Goal: Task Accomplishment & Management: Use online tool/utility

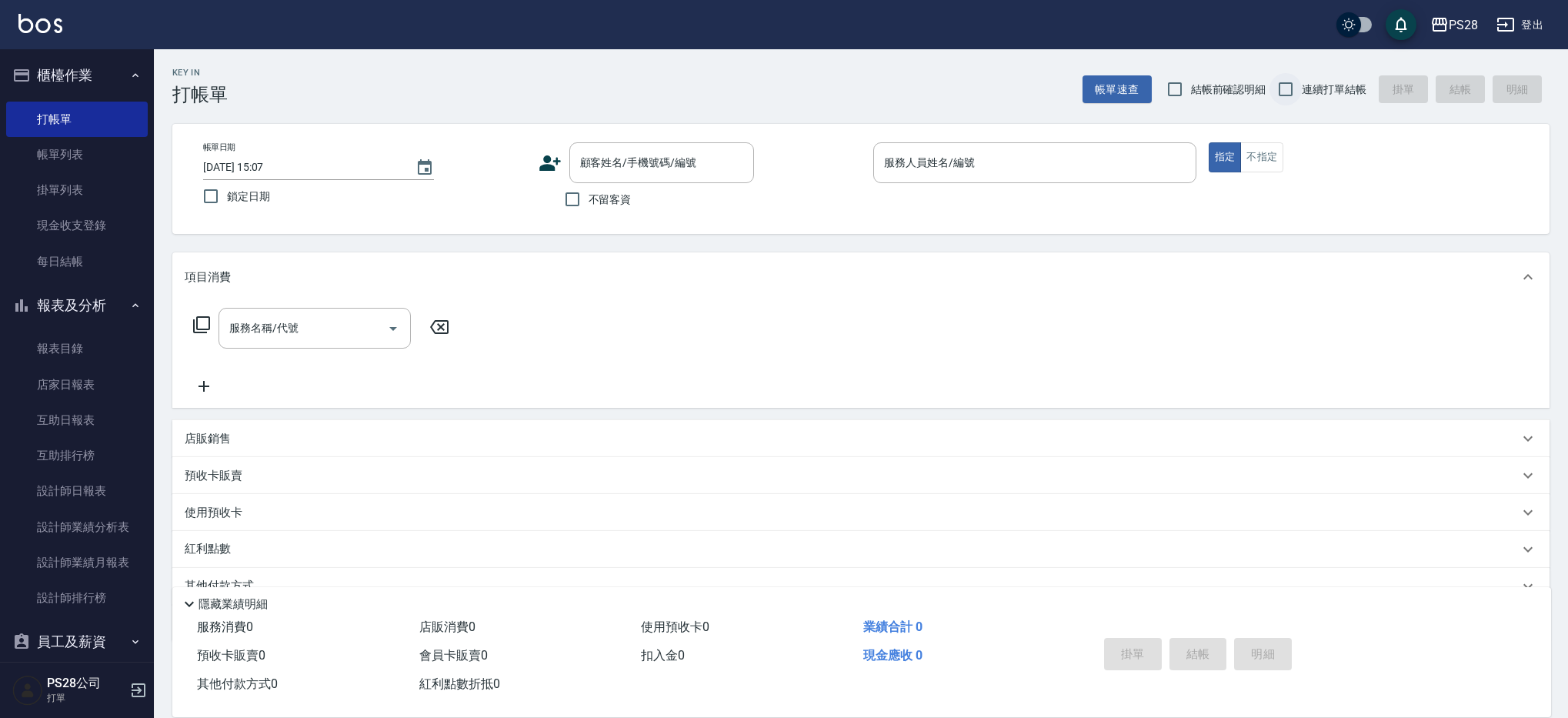
drag, startPoint x: 1313, startPoint y: 81, endPoint x: 1291, endPoint y: 88, distance: 23.1
click at [1313, 81] on span "連續打單結帳" at bounding box center [1334, 90] width 65 height 17
click at [1301, 81] on input "連續打單結帳" at bounding box center [1285, 89] width 32 height 32
checkbox input "true"
drag, startPoint x: 620, startPoint y: 209, endPoint x: 789, endPoint y: 198, distance: 169.4
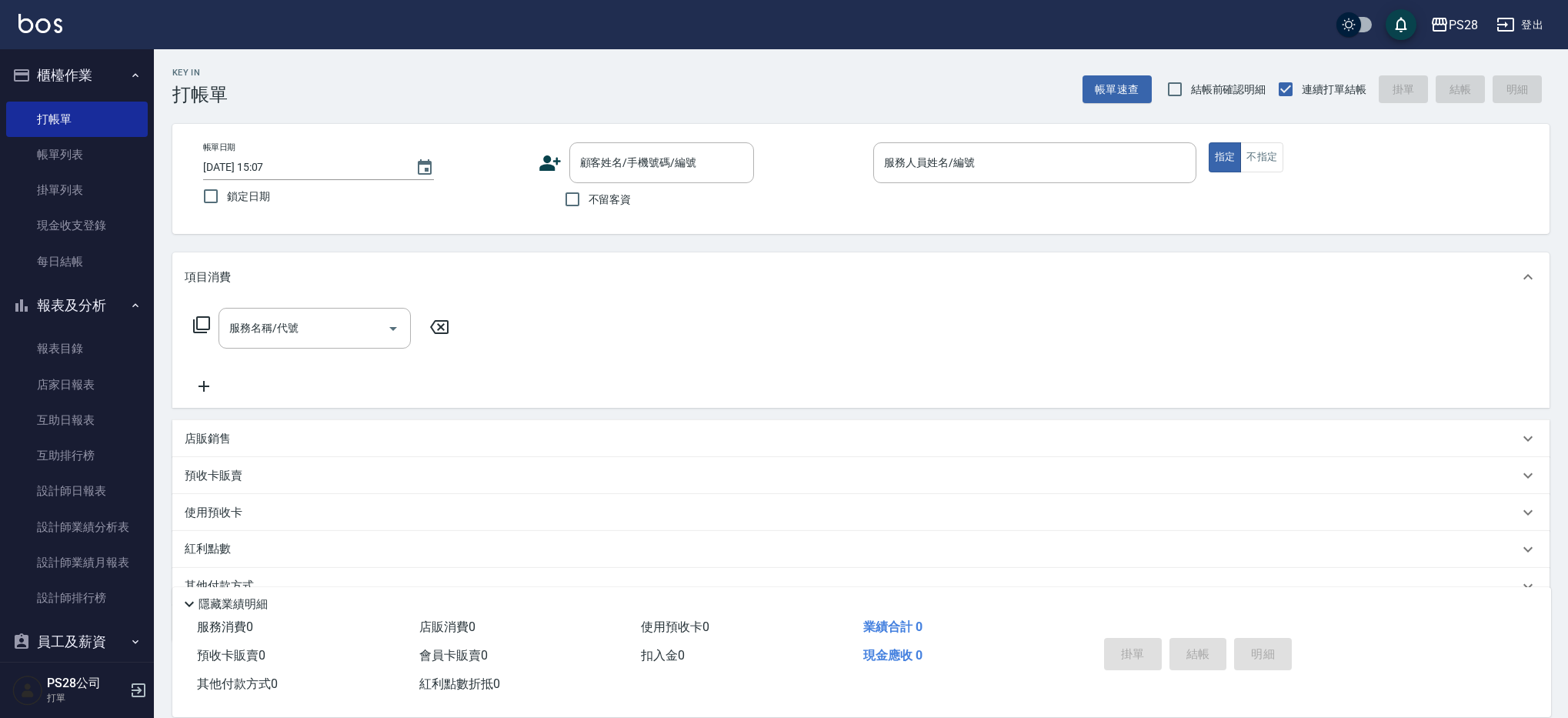
click at [620, 209] on label "不留客資" at bounding box center [594, 199] width 76 height 32
click at [588, 209] on input "不留客資" at bounding box center [572, 199] width 32 height 32
checkbox input "true"
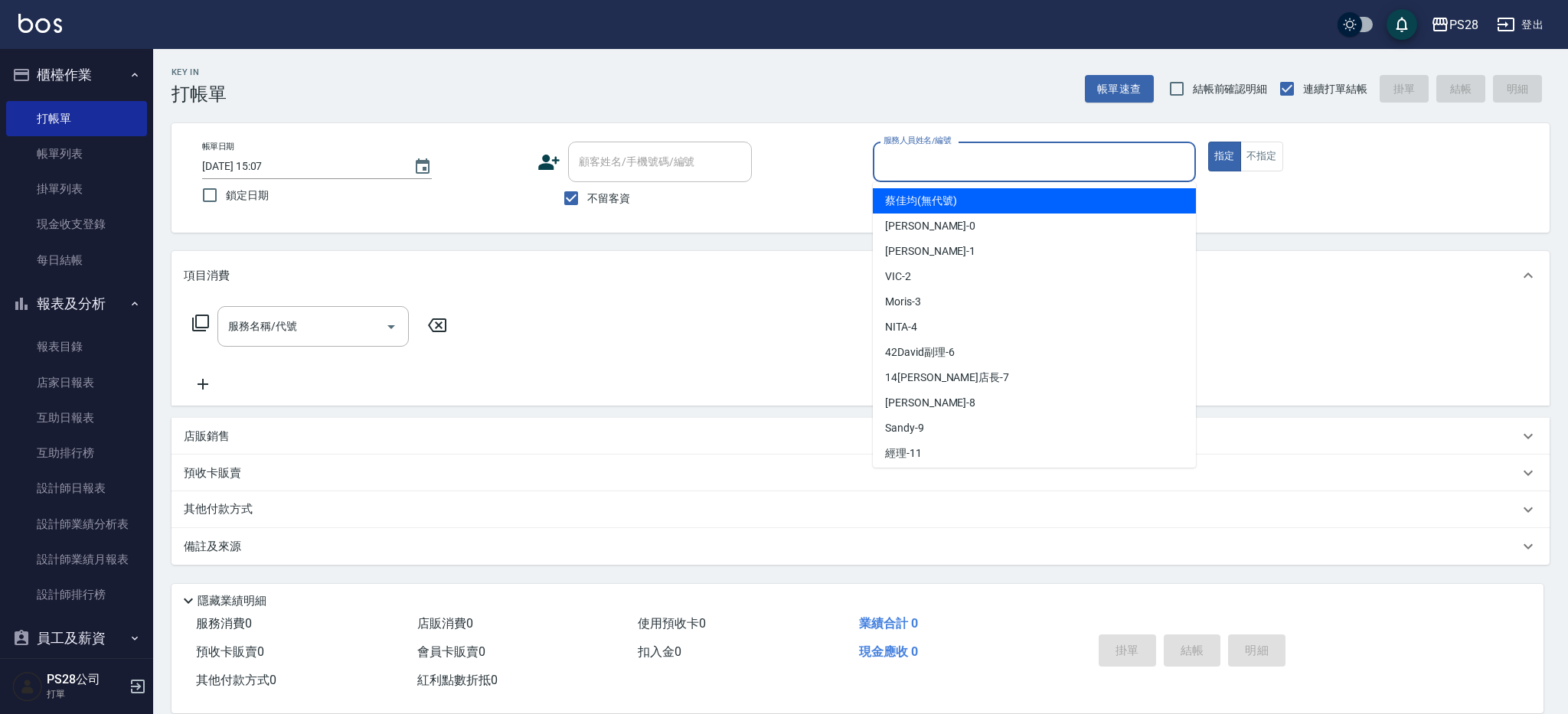
click at [1047, 166] on input "服務人員姓名/編號" at bounding box center [1034, 162] width 309 height 27
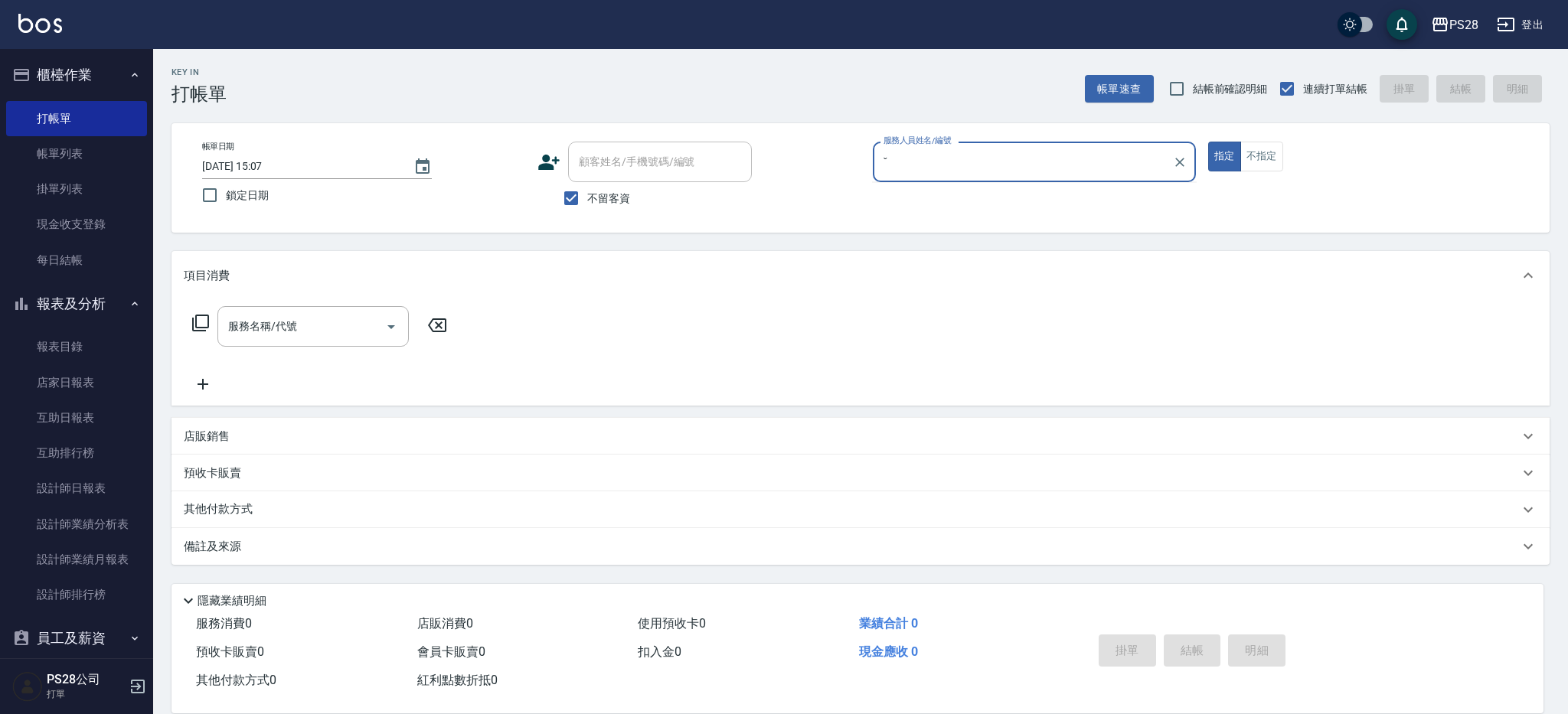
type input "ˇ"
click at [1208, 141] on button "指定" at bounding box center [1225, 156] width 33 height 30
type button "true"
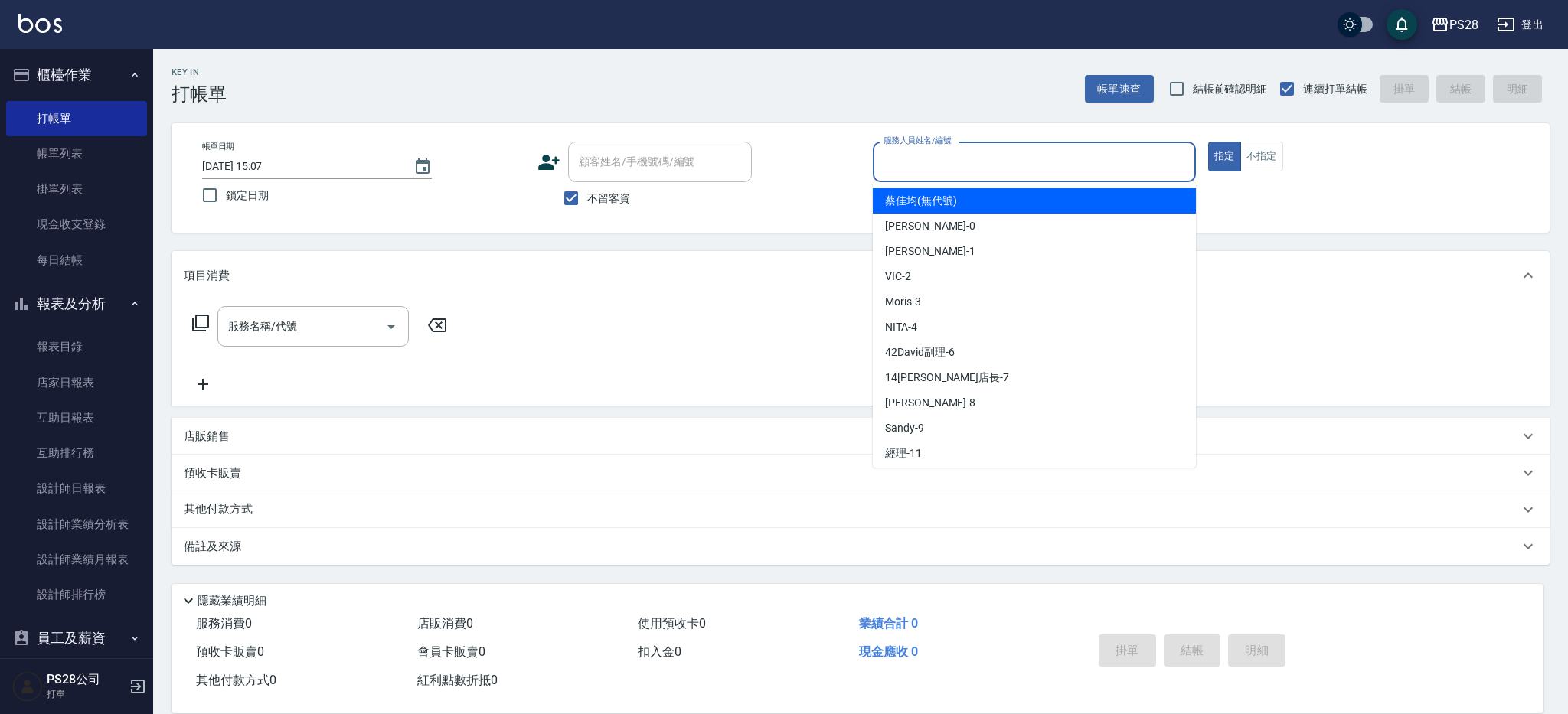
click at [1027, 173] on input "服務人員姓名/編號" at bounding box center [1034, 162] width 309 height 27
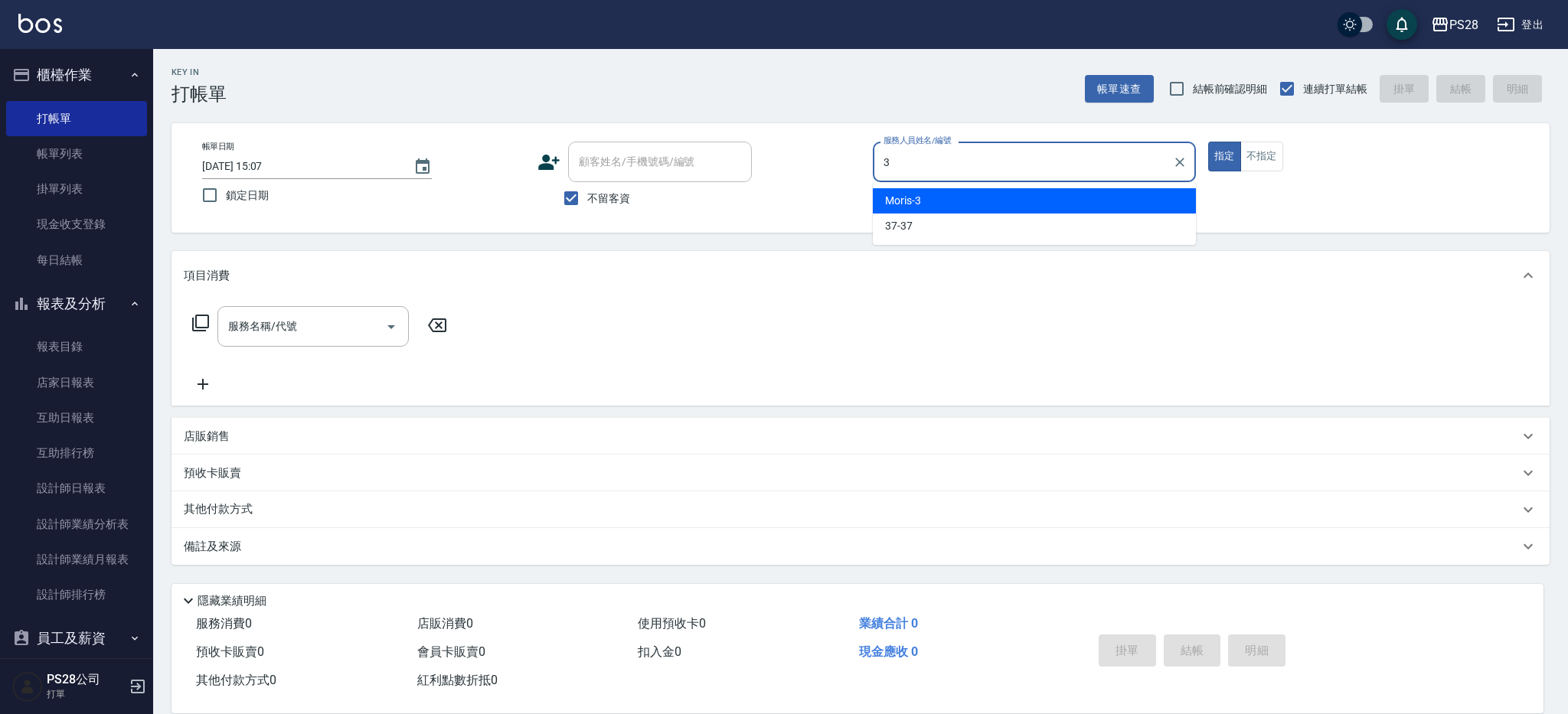
type input "Moris-3"
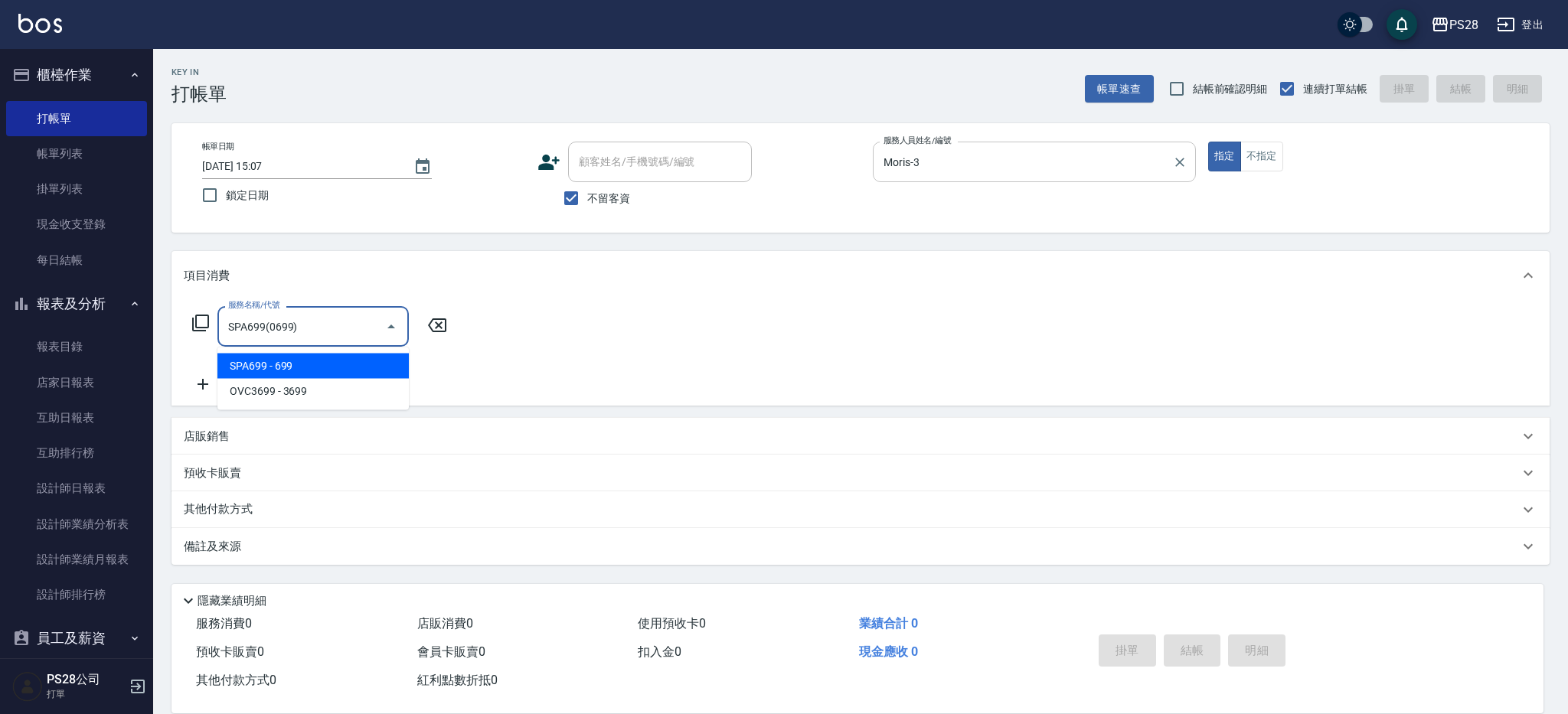
type input "SPA699(0699)"
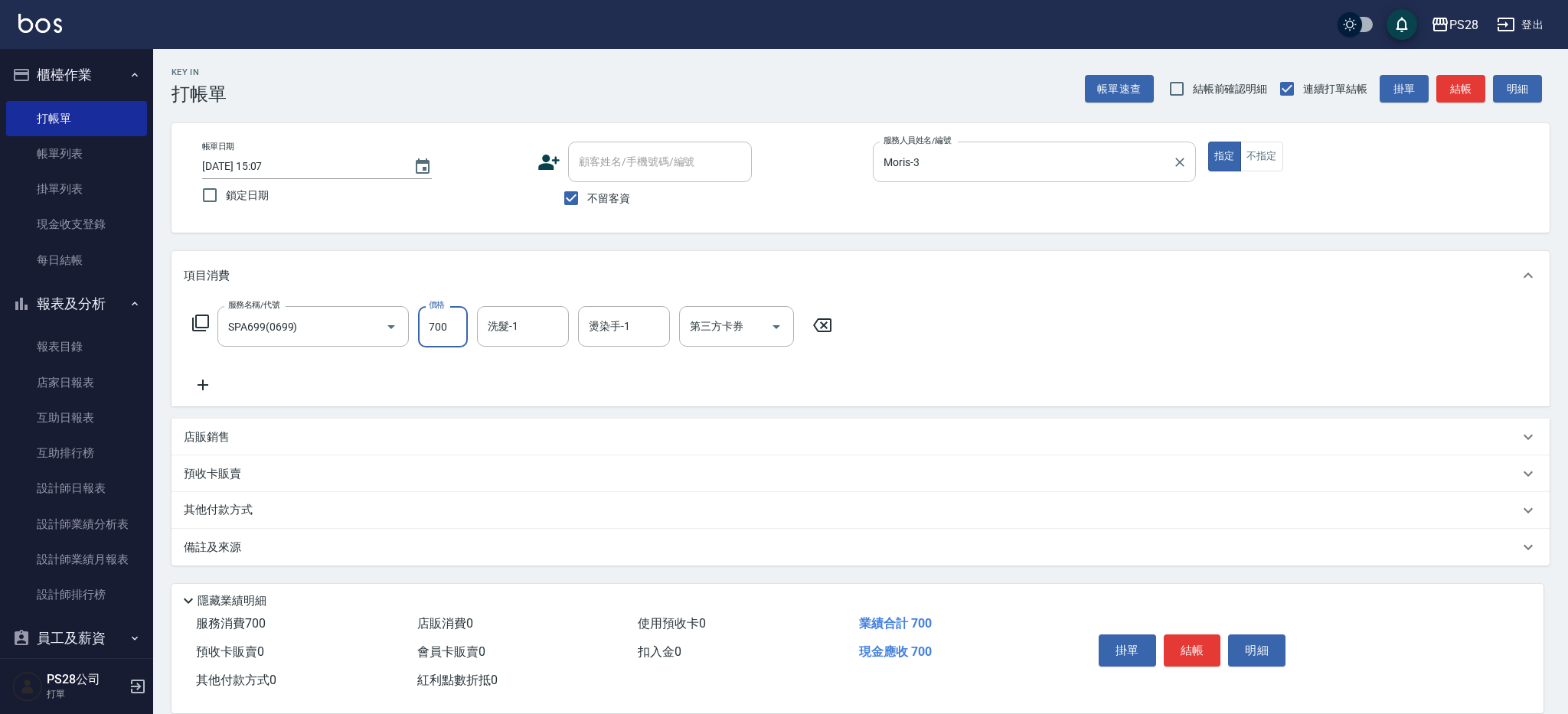
type input "700"
type input "Moris-3"
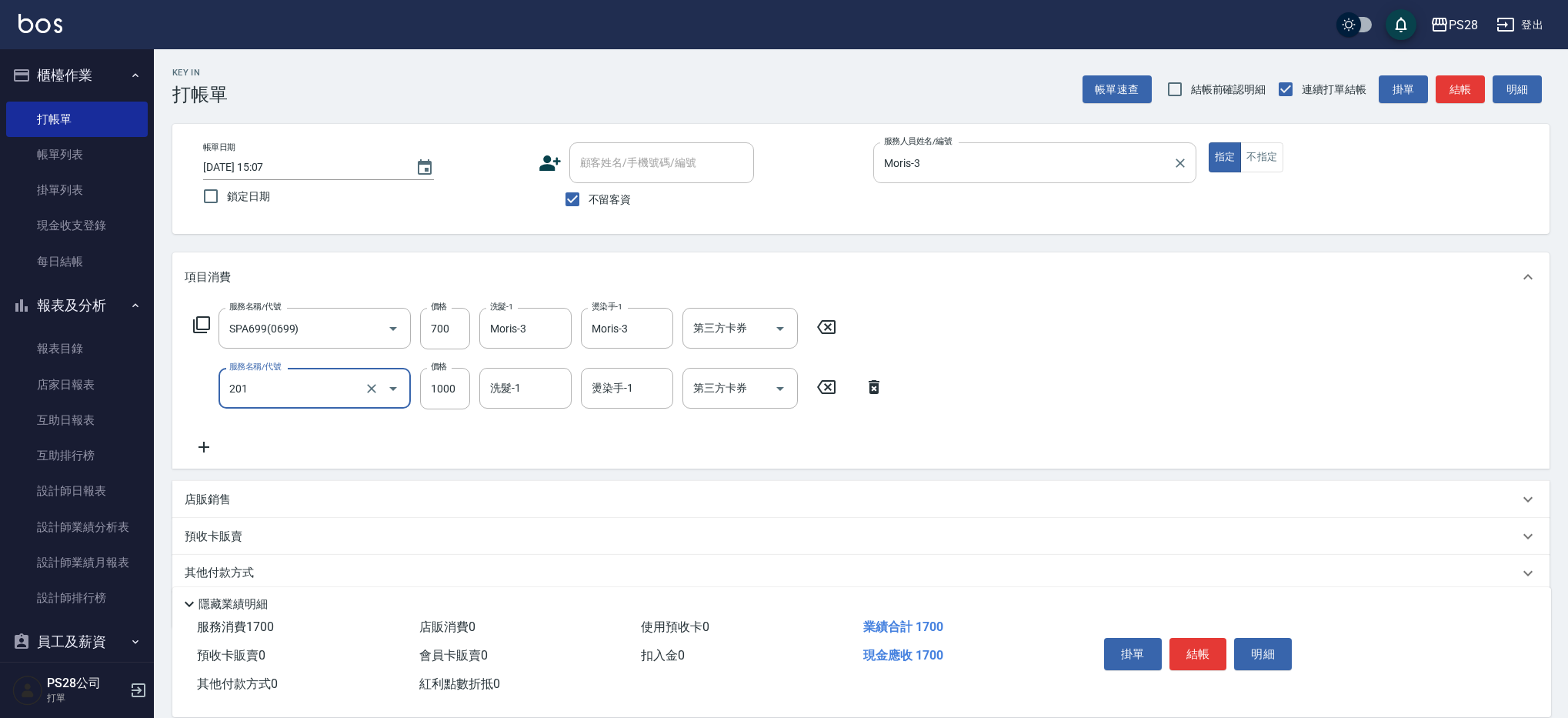
type input "基礎燙(201)"
type input "2500"
type input "Moris-3"
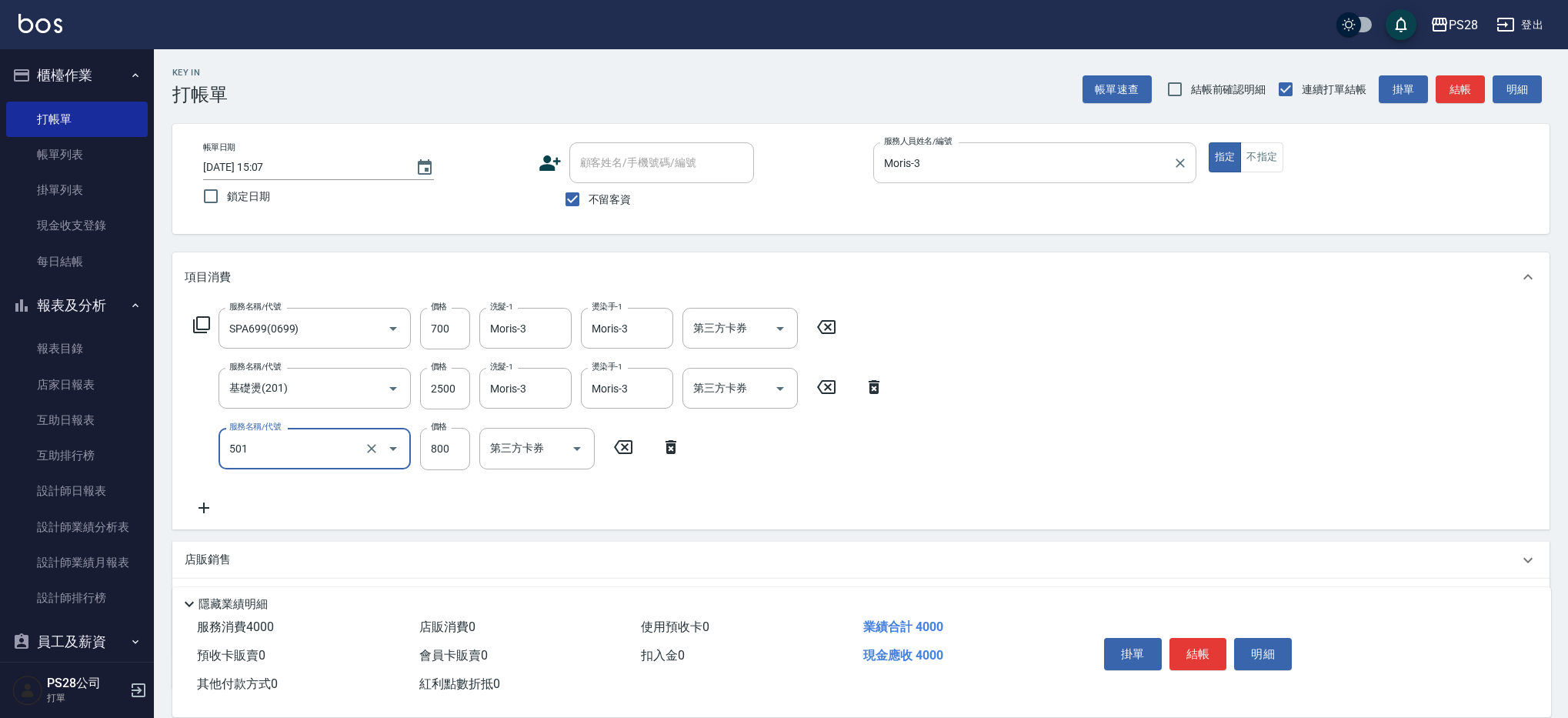
type input "染髮(501)"
type input "1200"
type input "Moris-3"
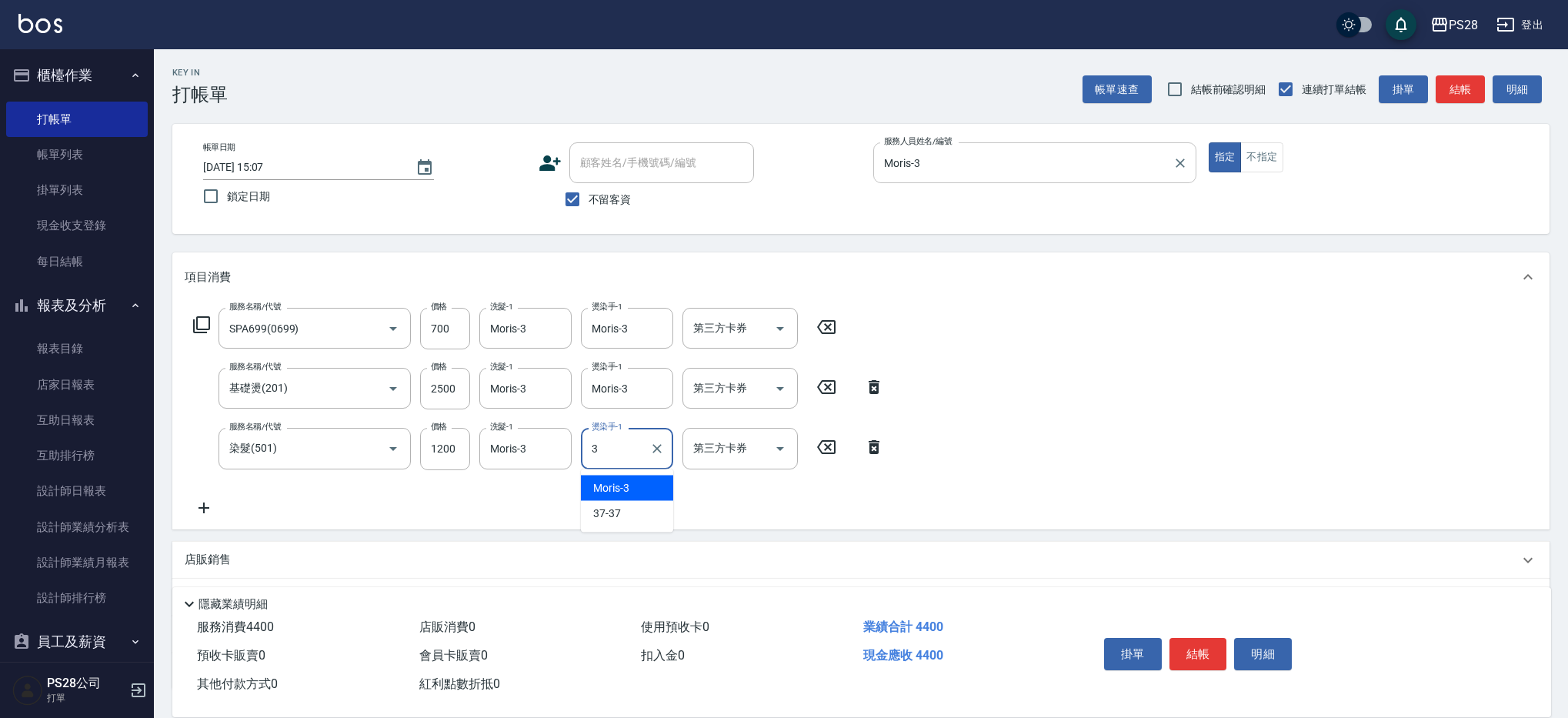
type input "Moris-3"
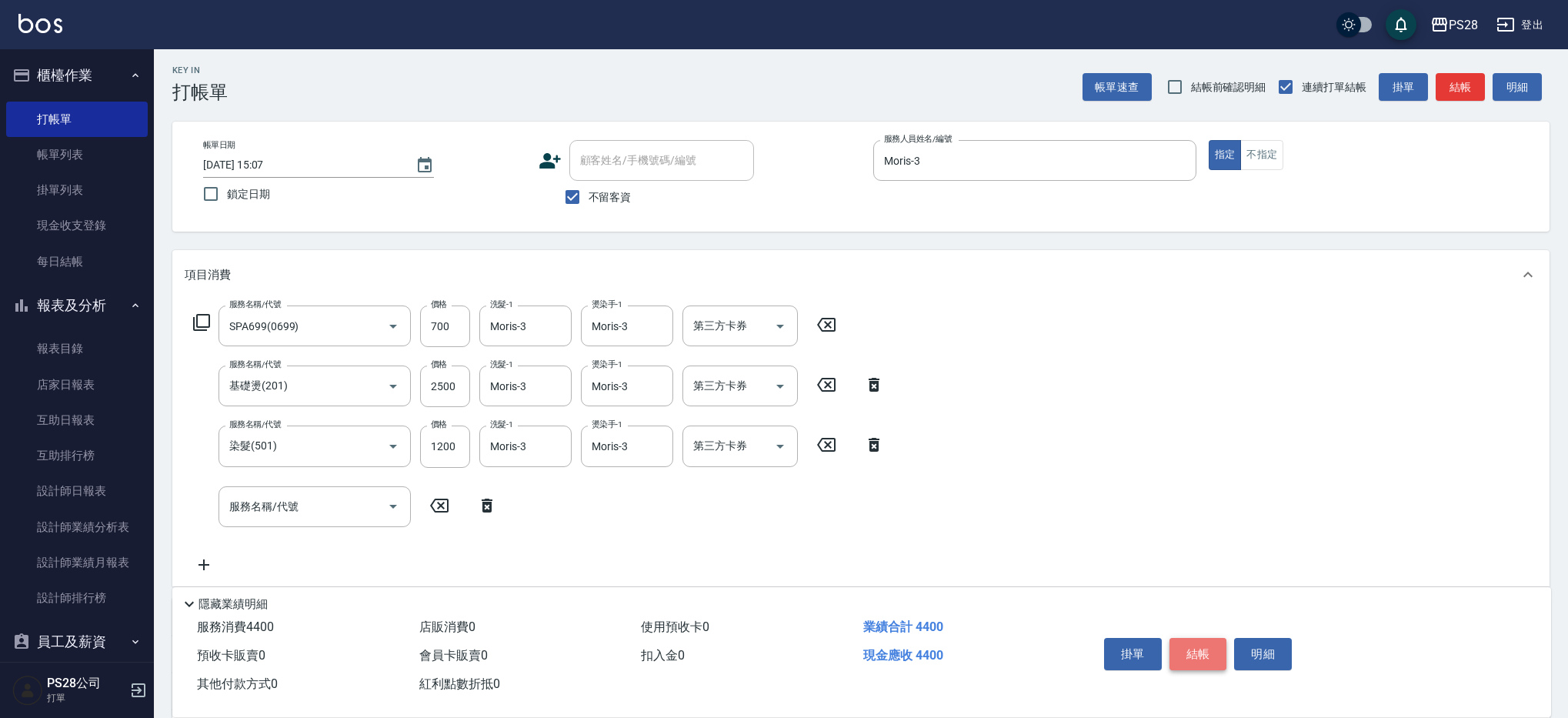
click at [1193, 652] on button "結帳" at bounding box center [1198, 653] width 58 height 32
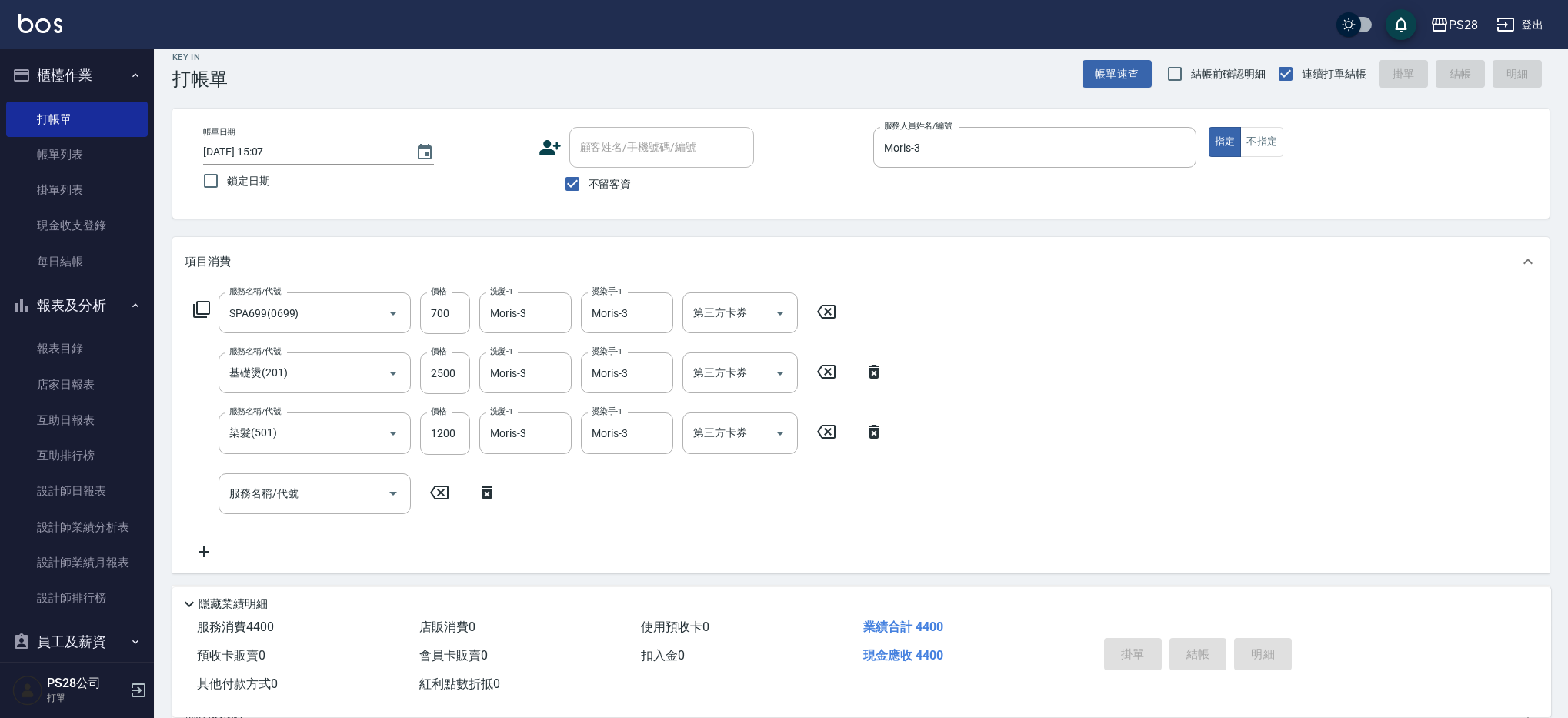
scroll to position [17, 0]
type input "[DATE] 15:45"
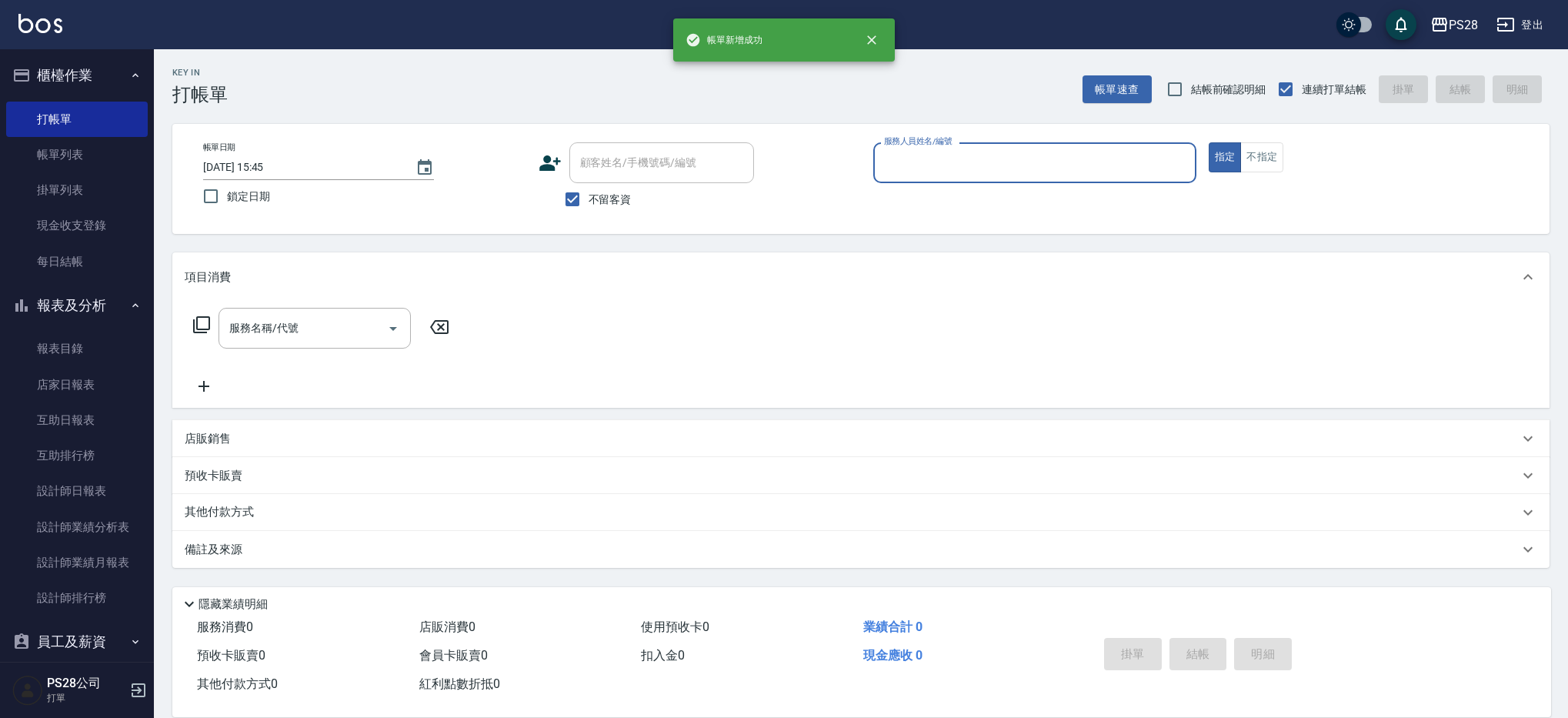
scroll to position [0, 0]
type input "[PERSON_NAME]-1"
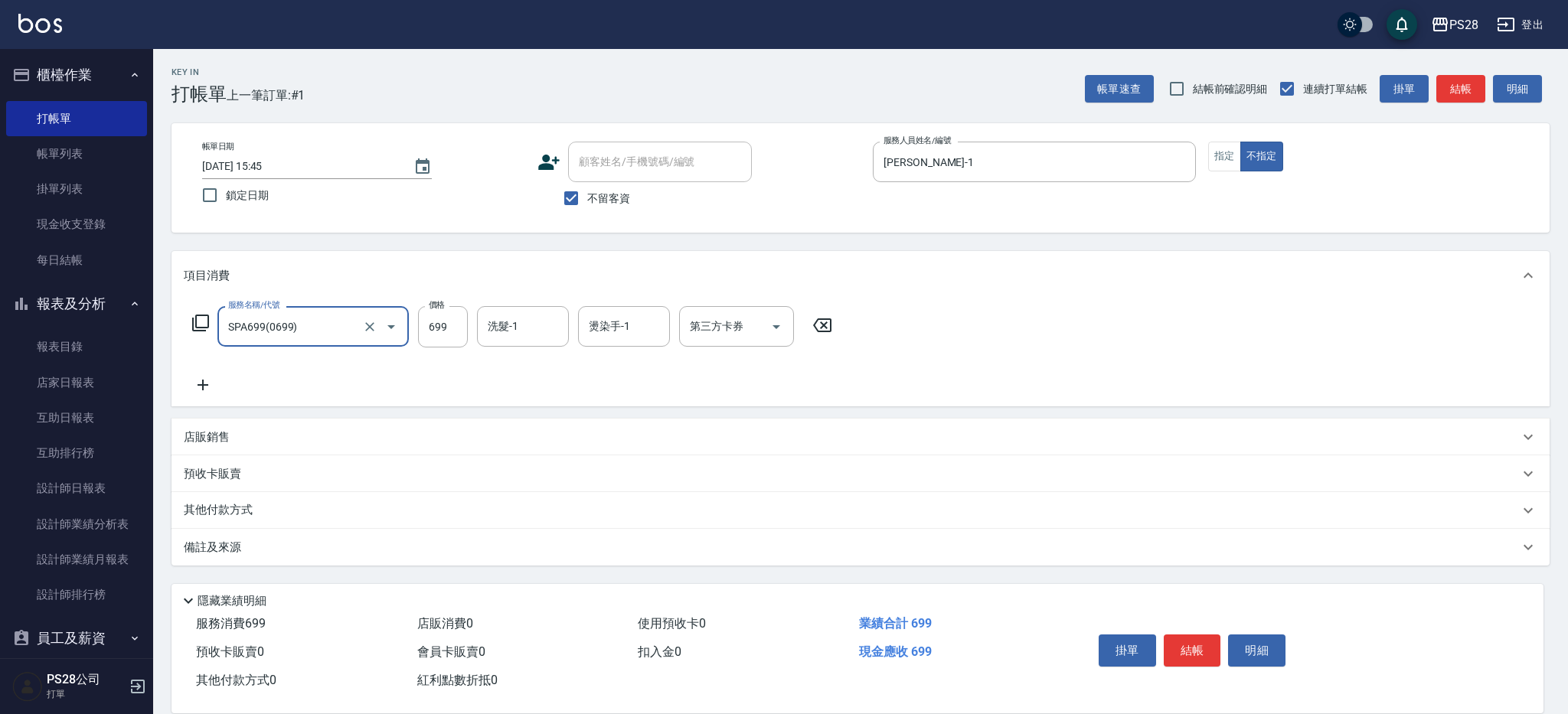
type input "SPA699(0699)"
type input "[PERSON_NAME]-1"
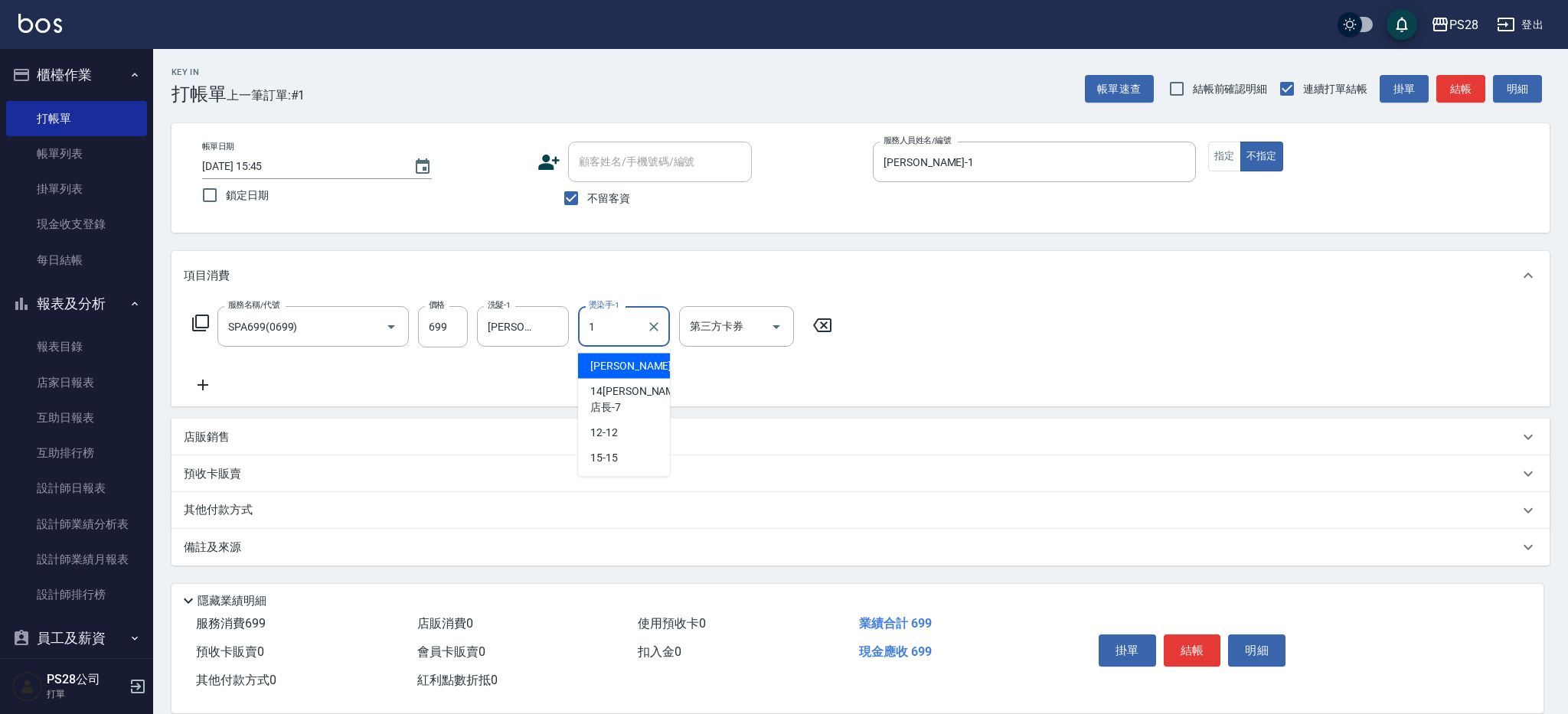
type input "[PERSON_NAME]-1"
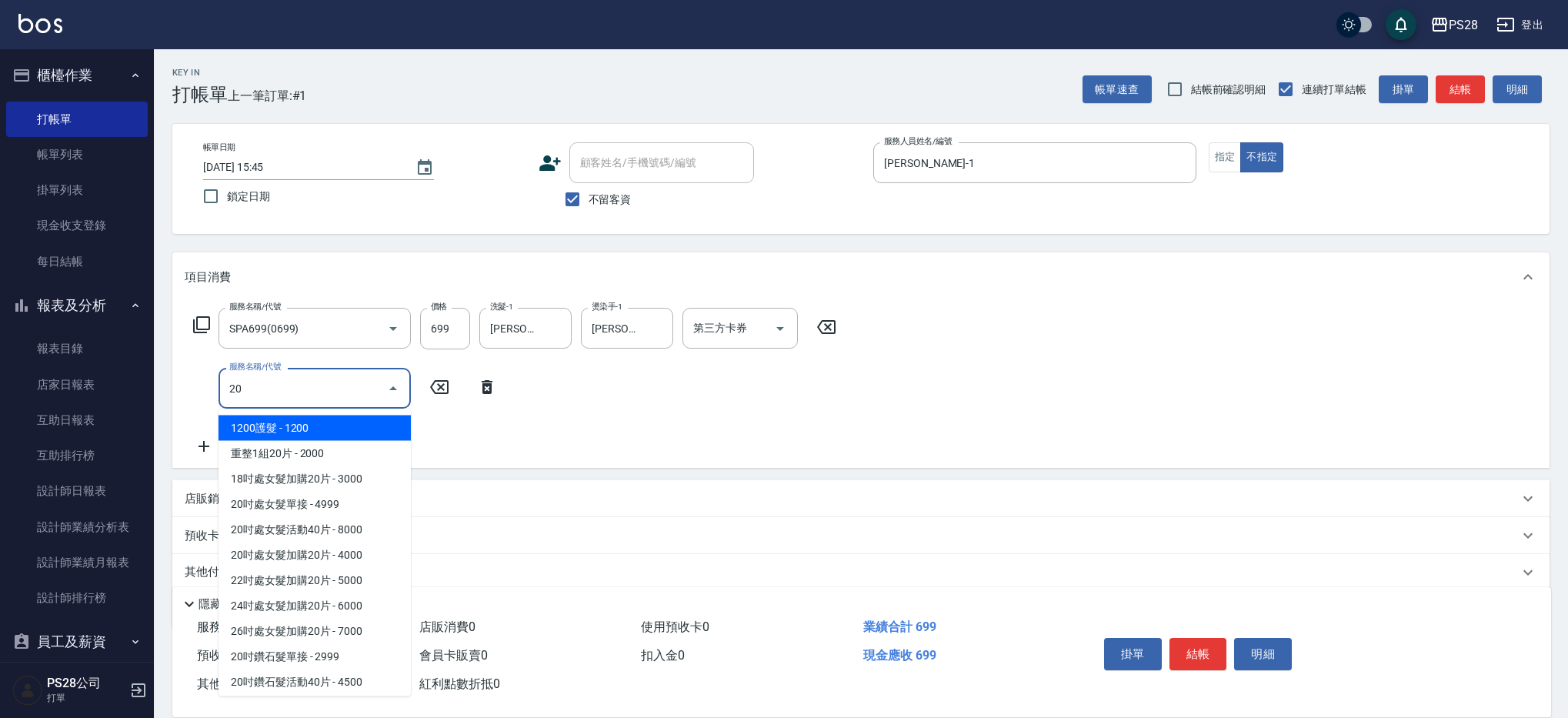
type input "2"
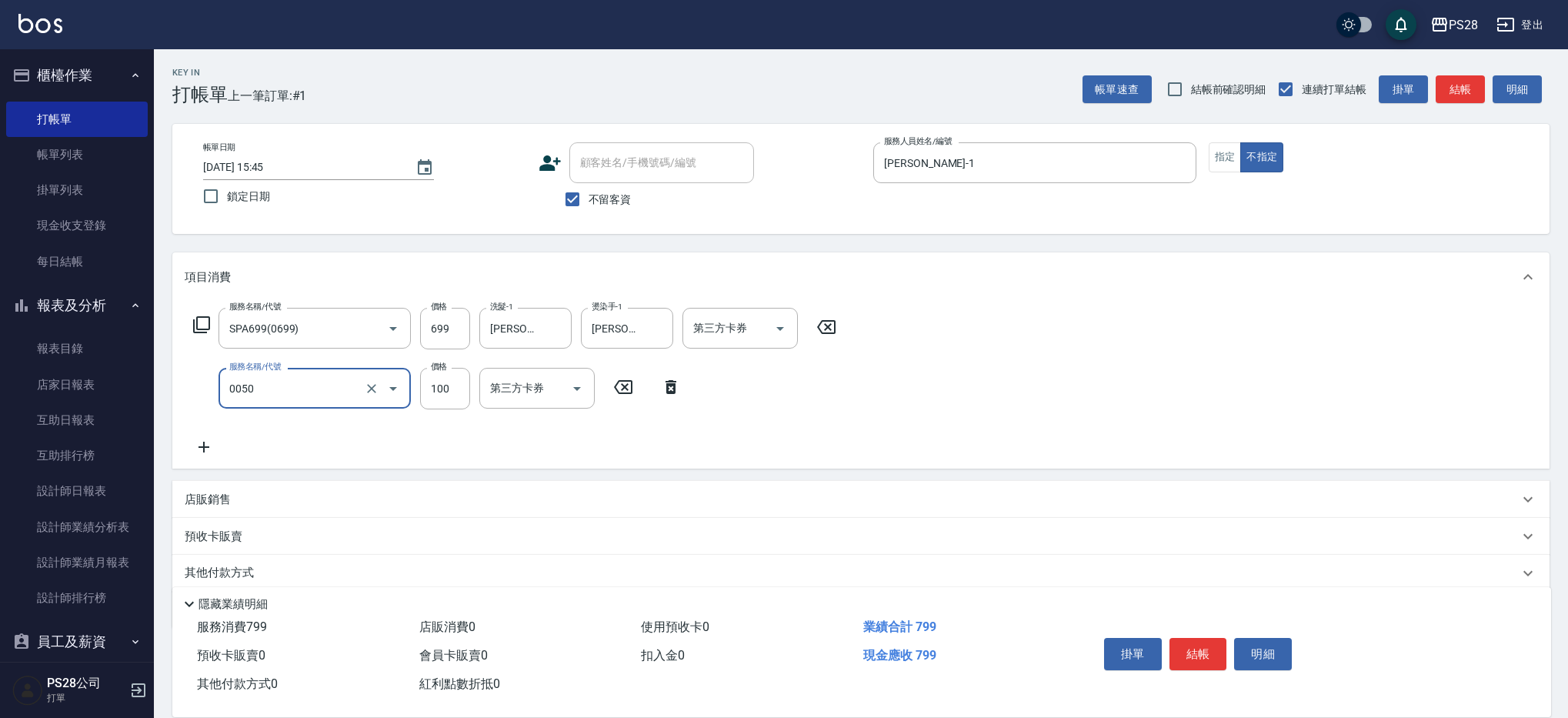
type input "剪瀏海(0050)"
type input "50"
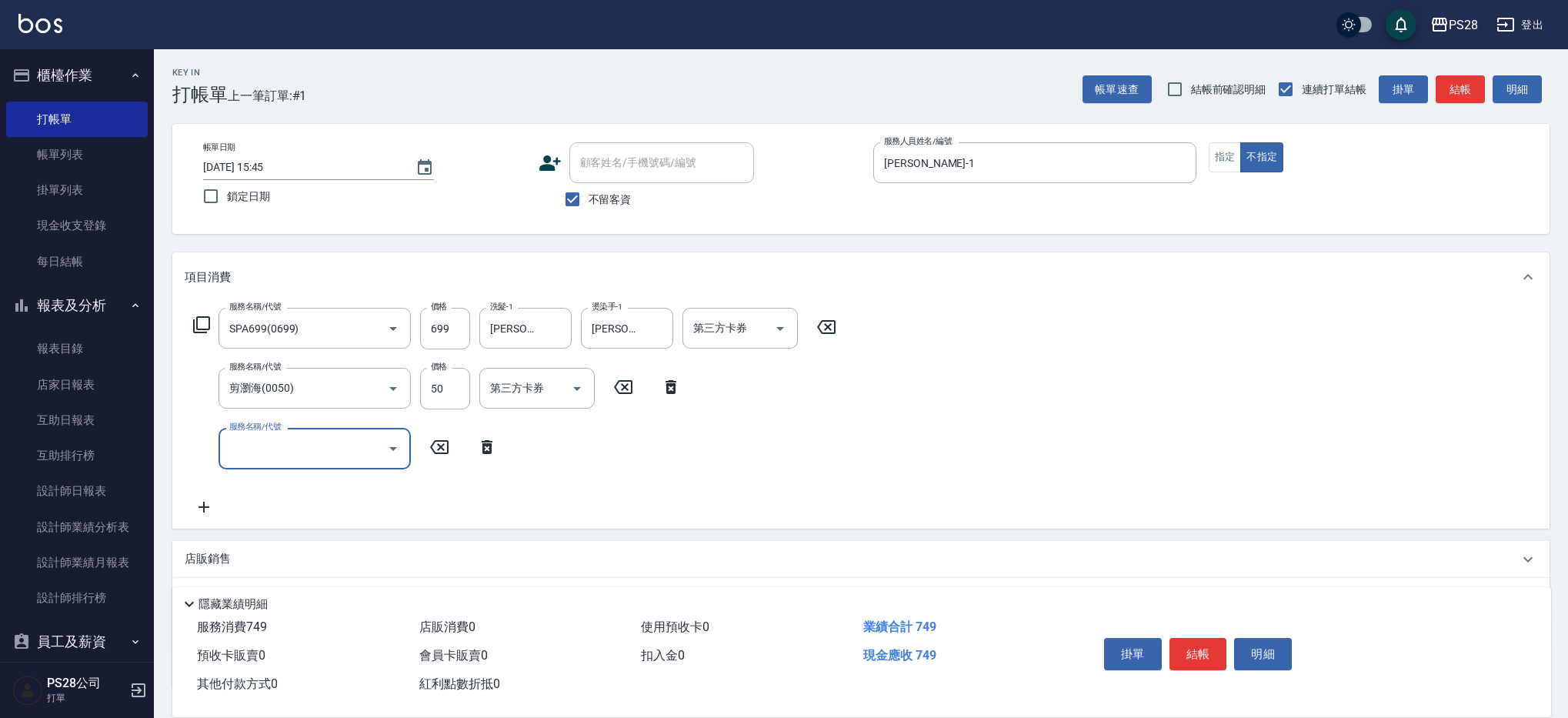
click at [1195, 655] on button "結帳" at bounding box center [1198, 653] width 58 height 32
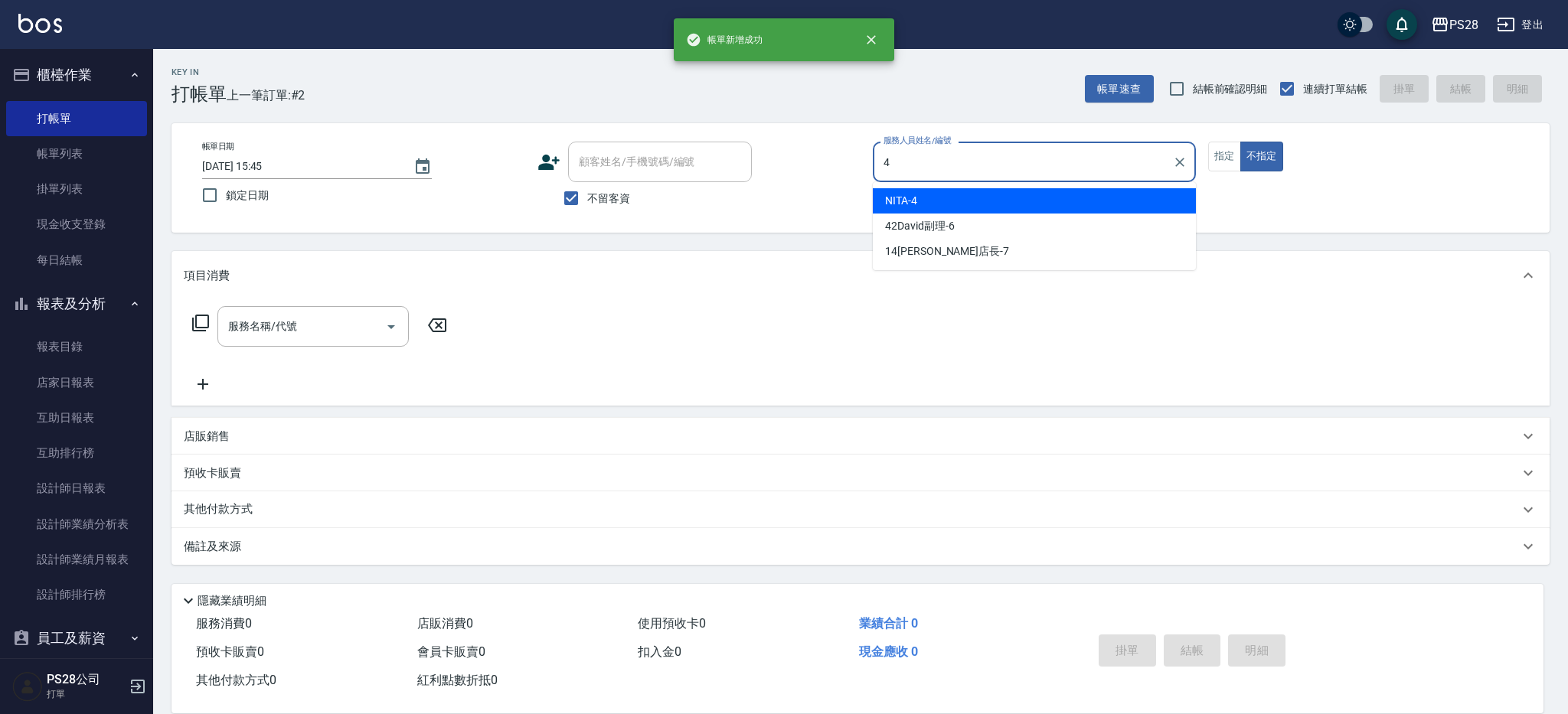
type input "NITA-4"
type button "false"
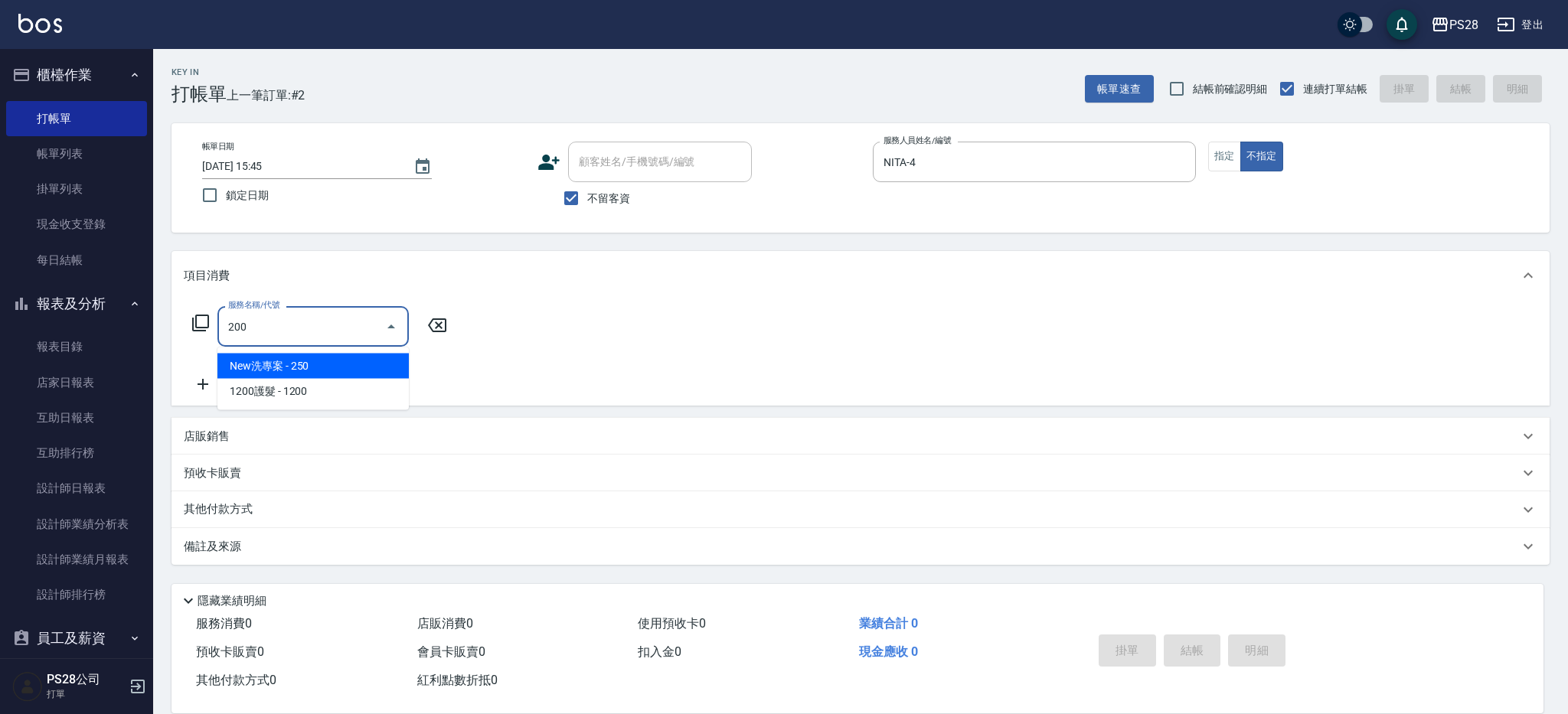
type input "New洗專案(200)"
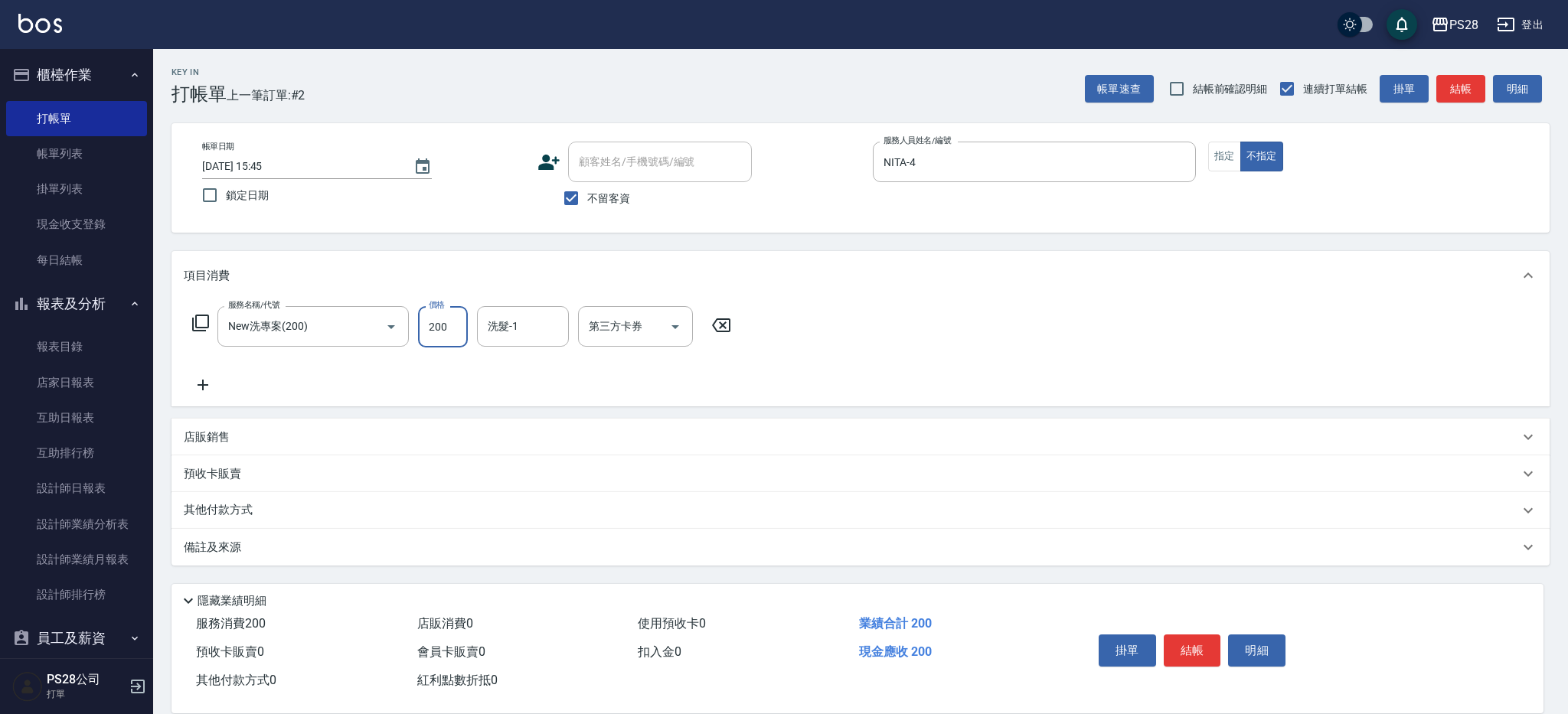
type input "200"
type input "NITA-4"
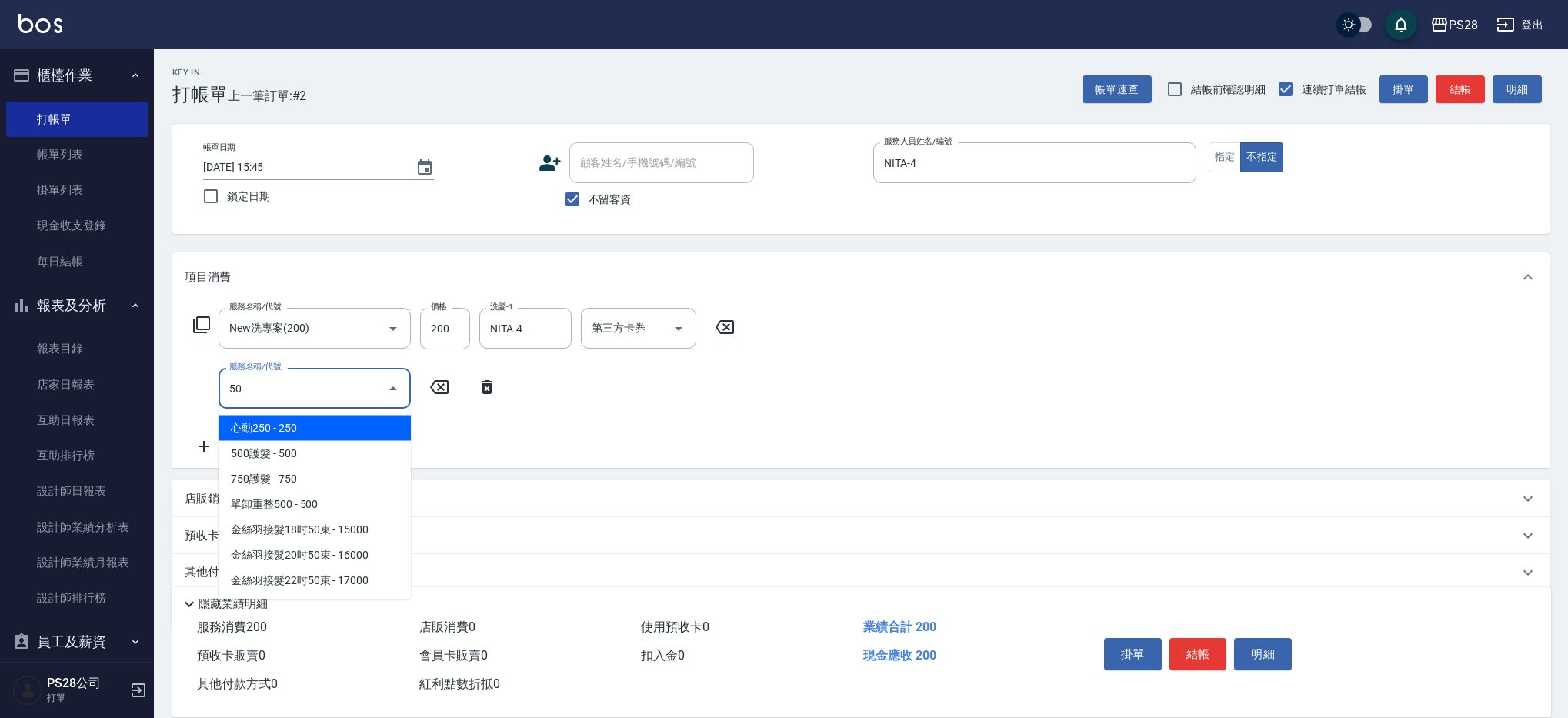
type input "5"
type input "天天瞬護(410)"
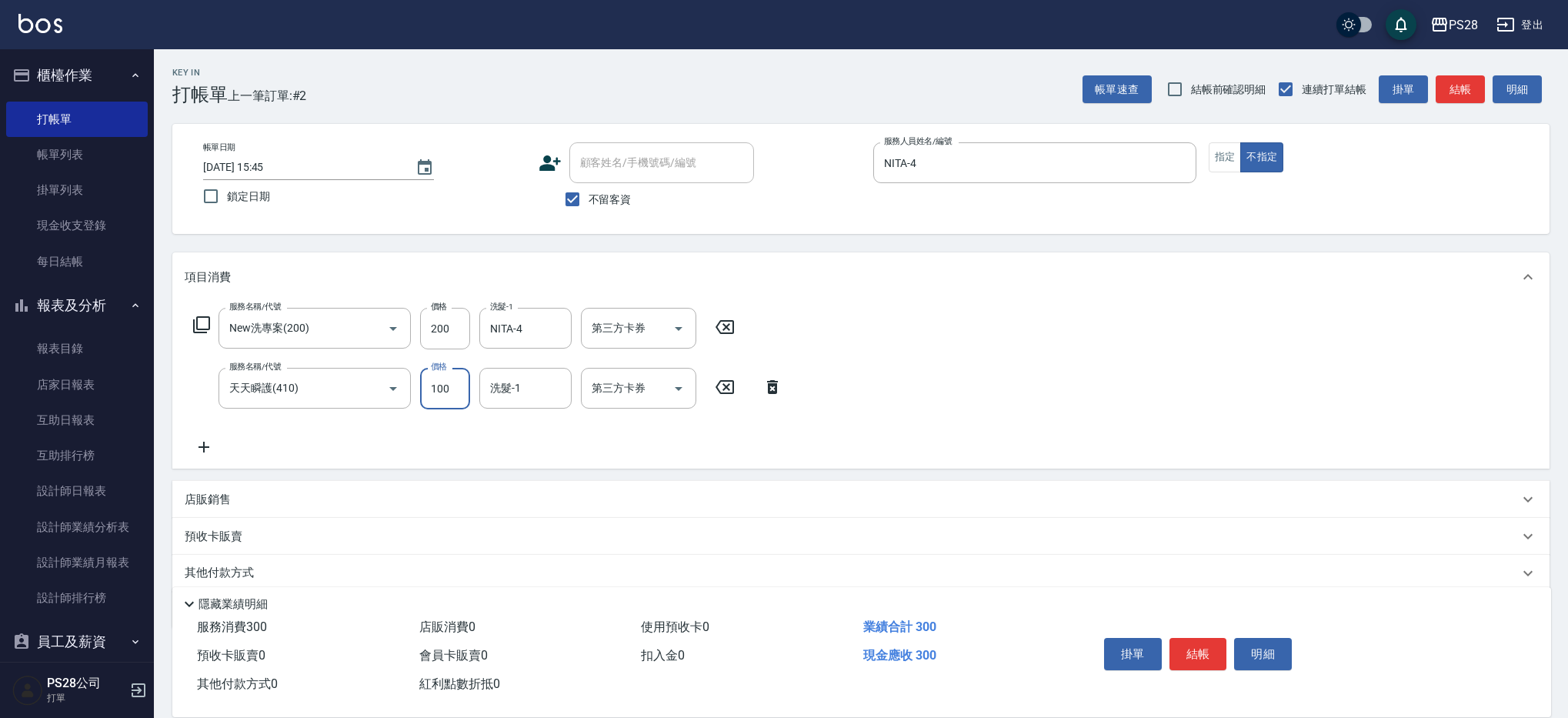
type input "100"
type input "NITA-4"
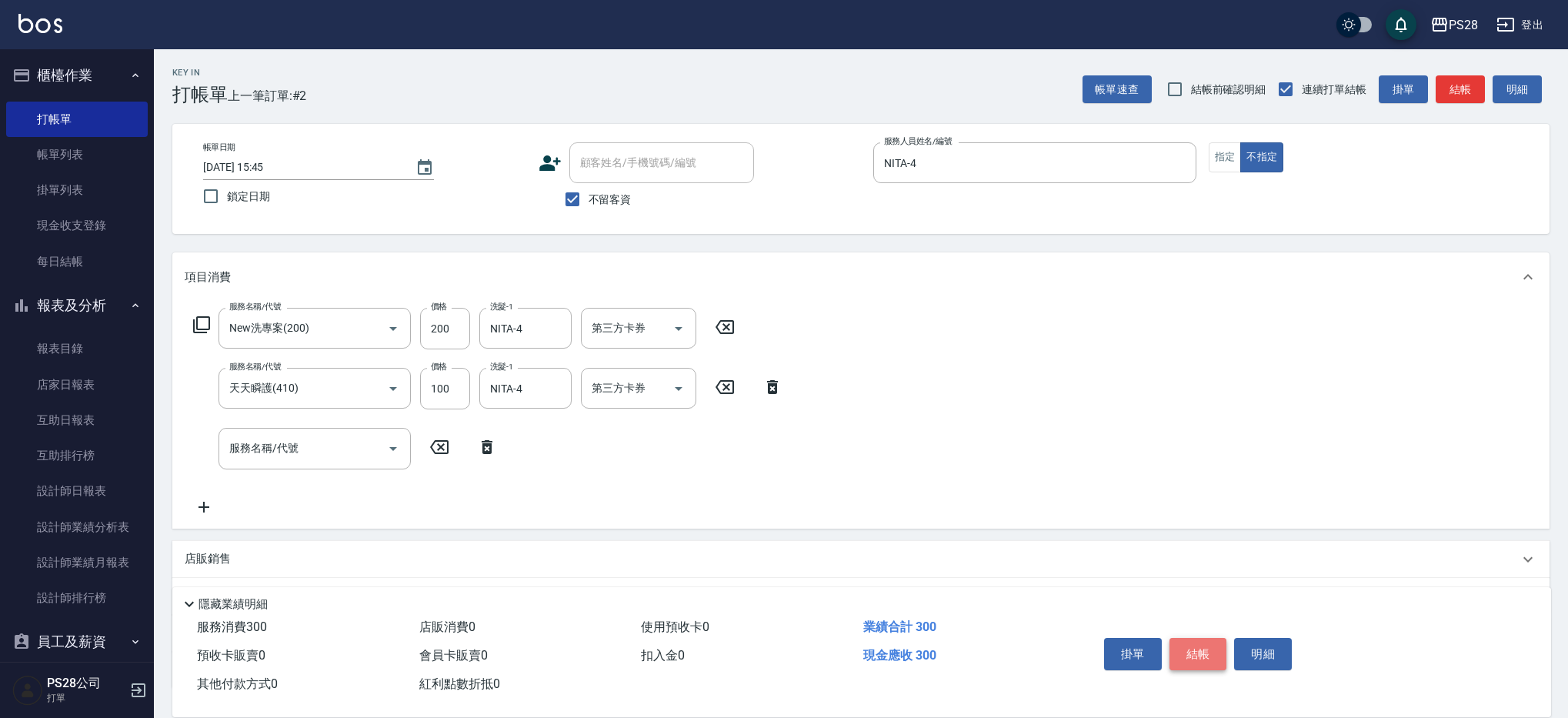
click at [1207, 648] on button "結帳" at bounding box center [1198, 653] width 58 height 32
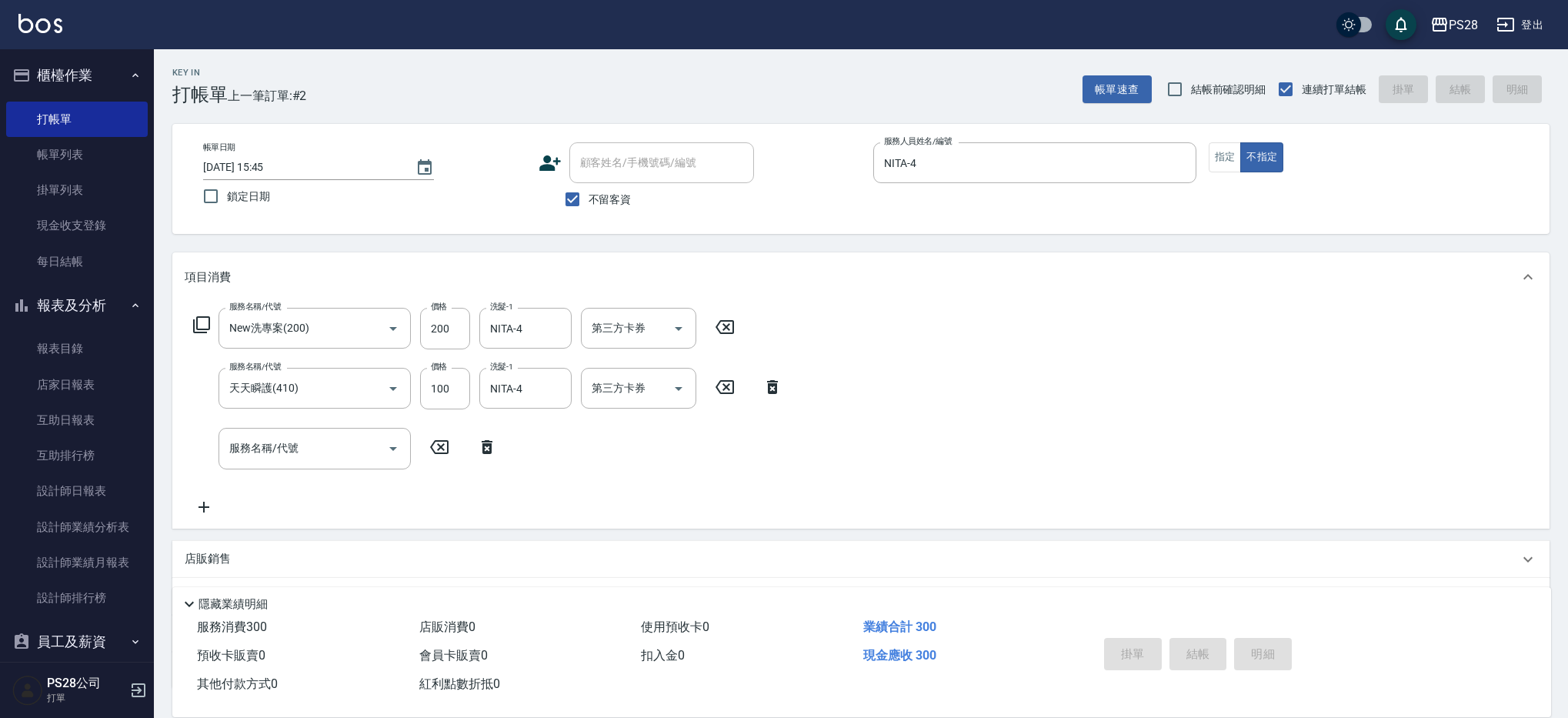
type input "[DATE] 15:46"
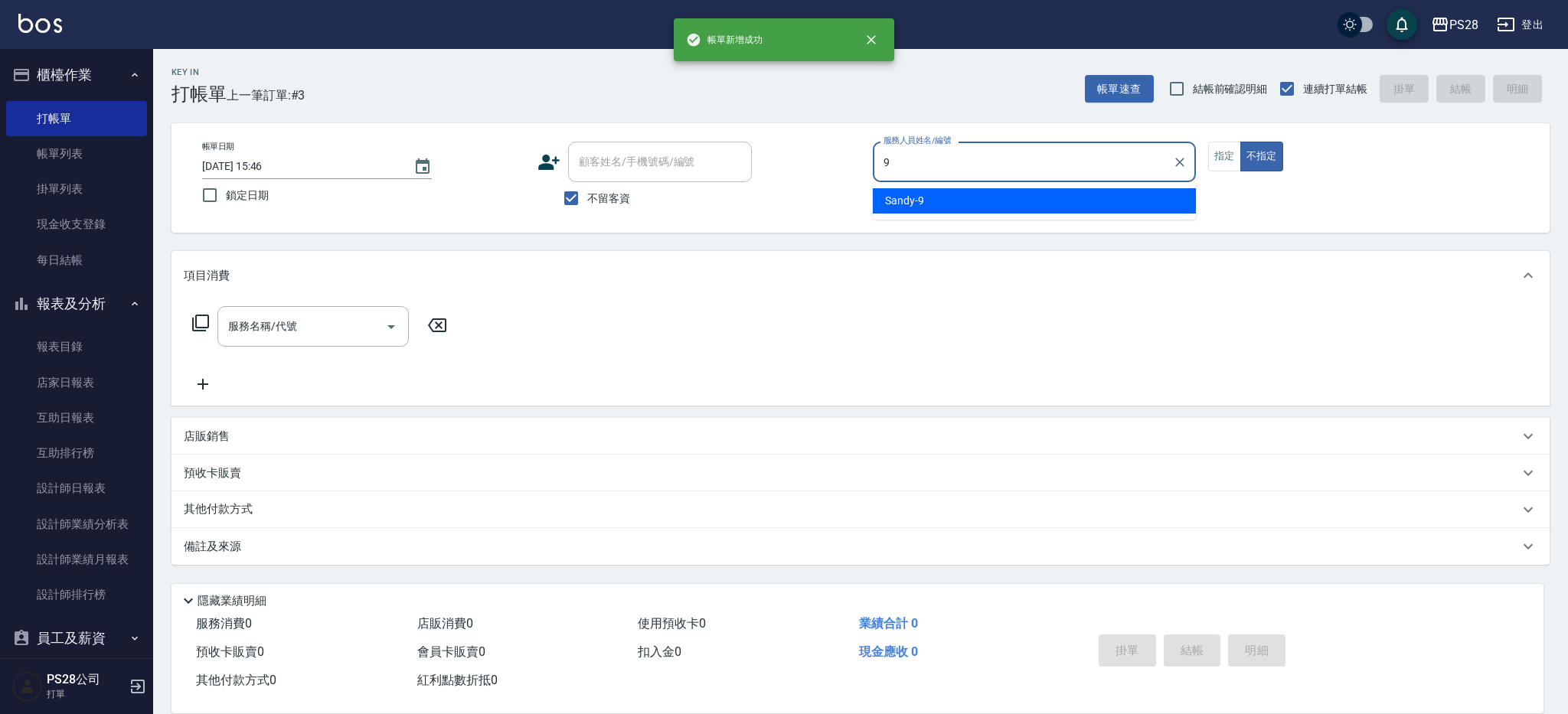
type input "Sandy-9"
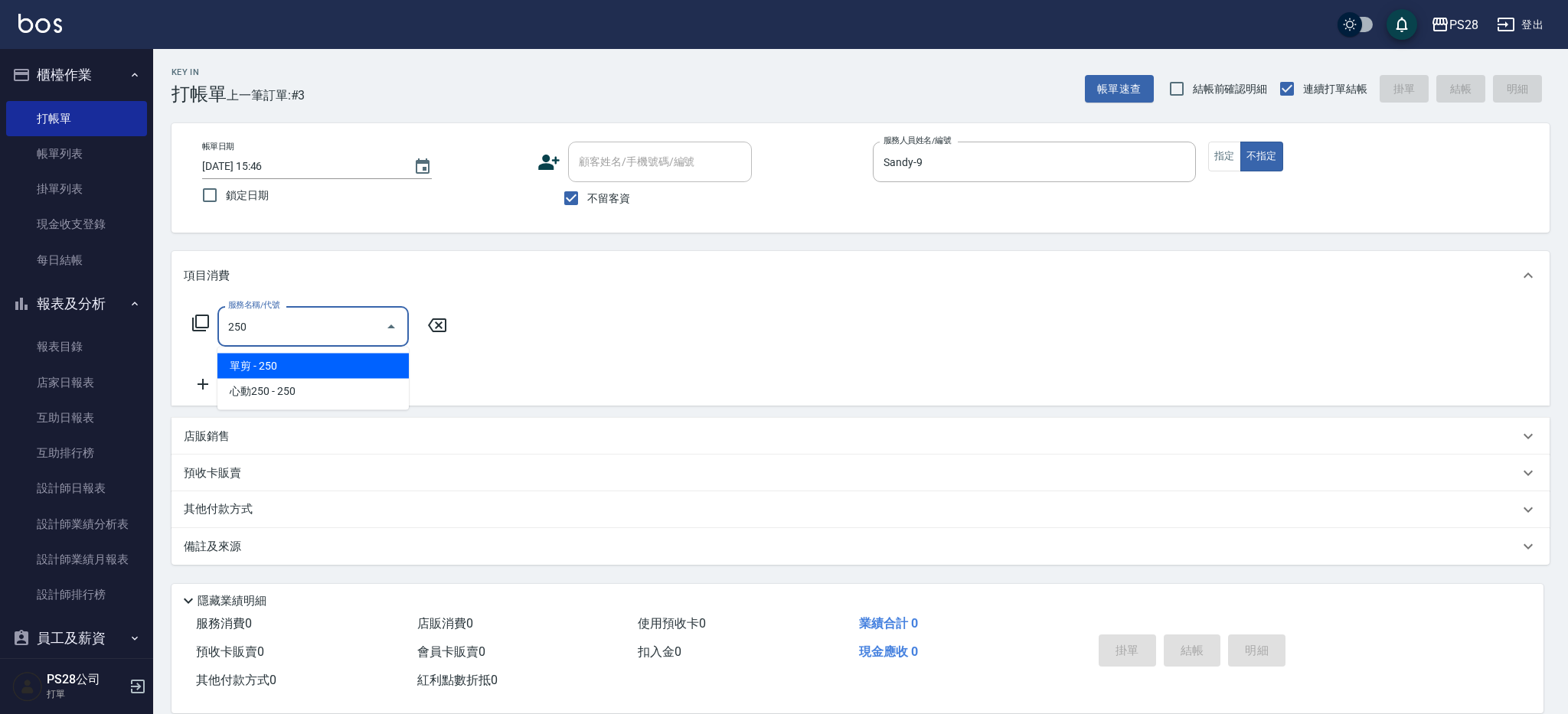
type input "單剪(250)"
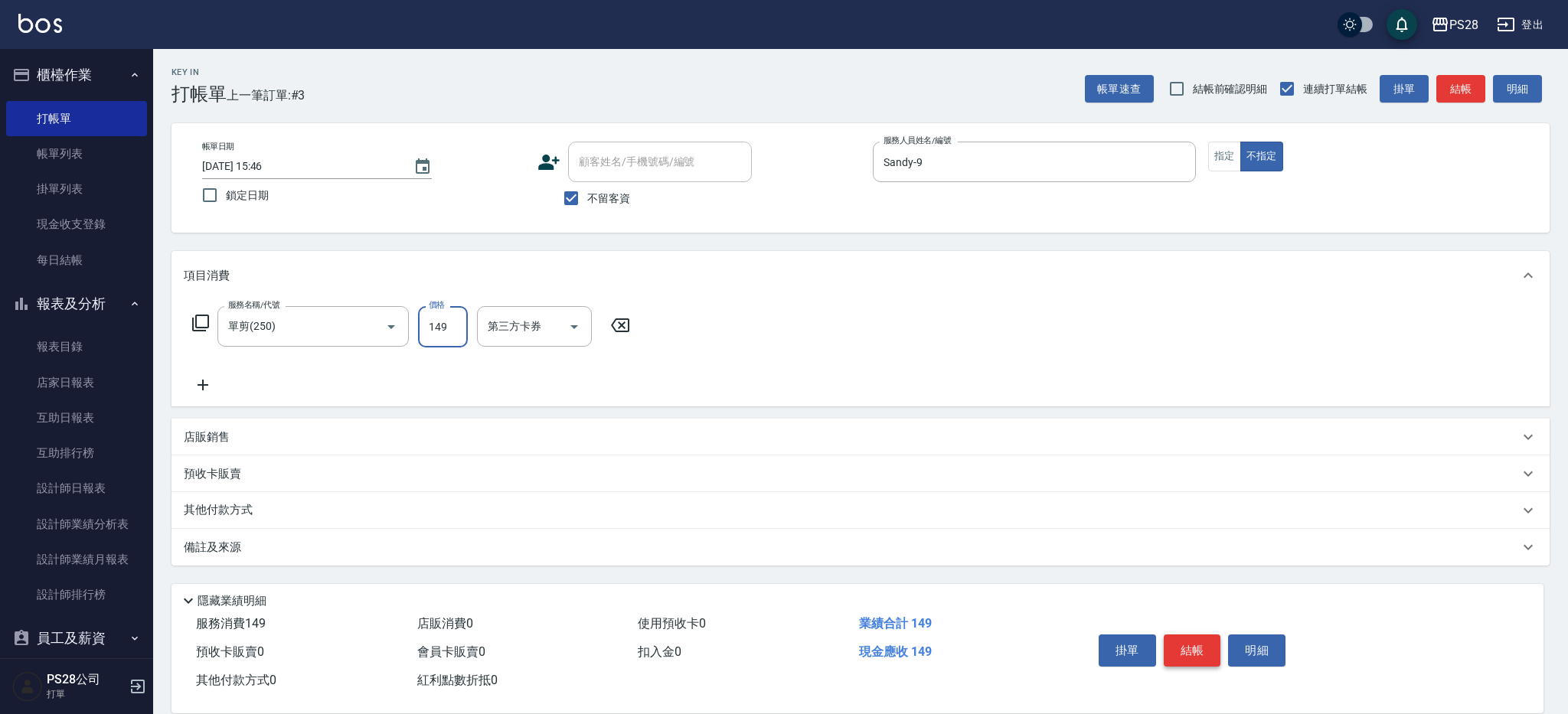
type input "149"
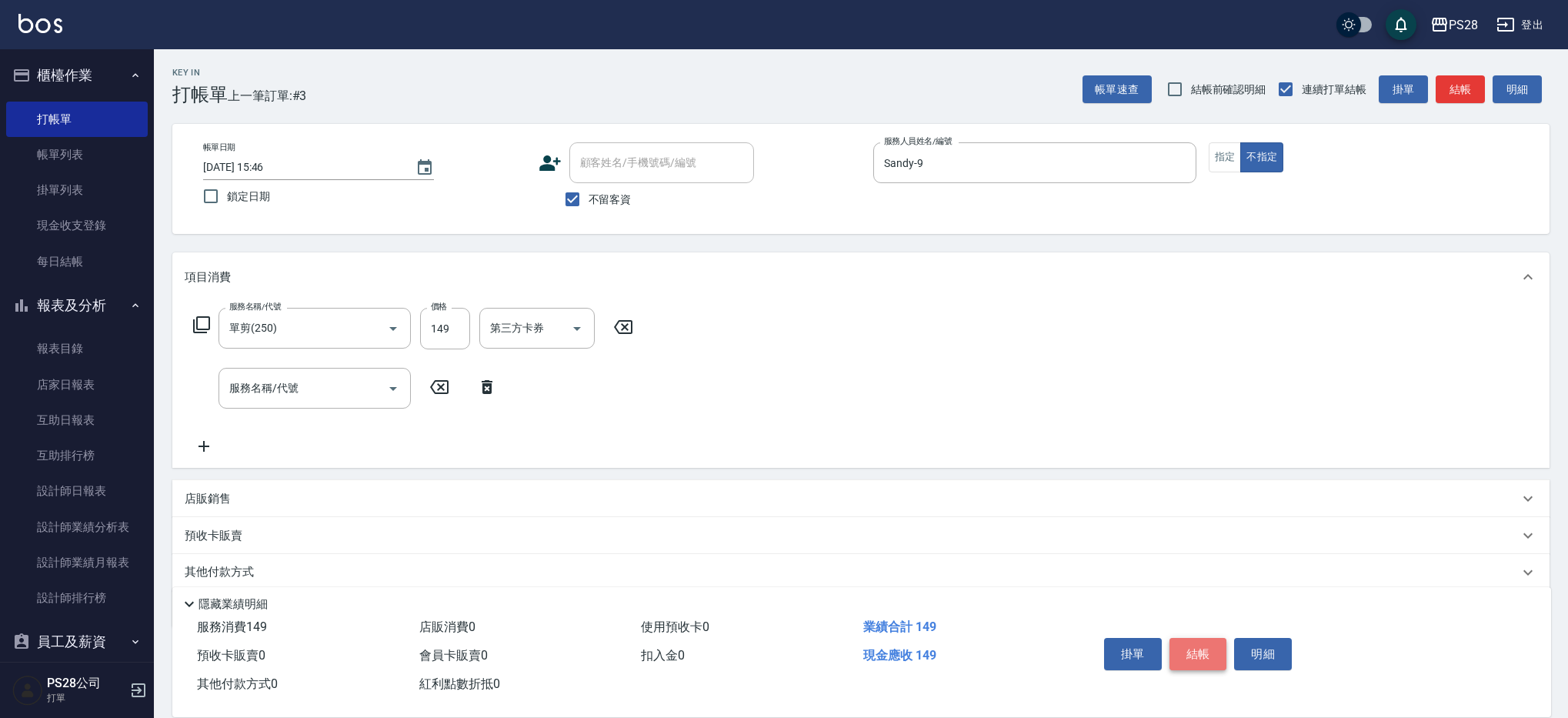
click at [1185, 662] on button "結帳" at bounding box center [1198, 653] width 58 height 32
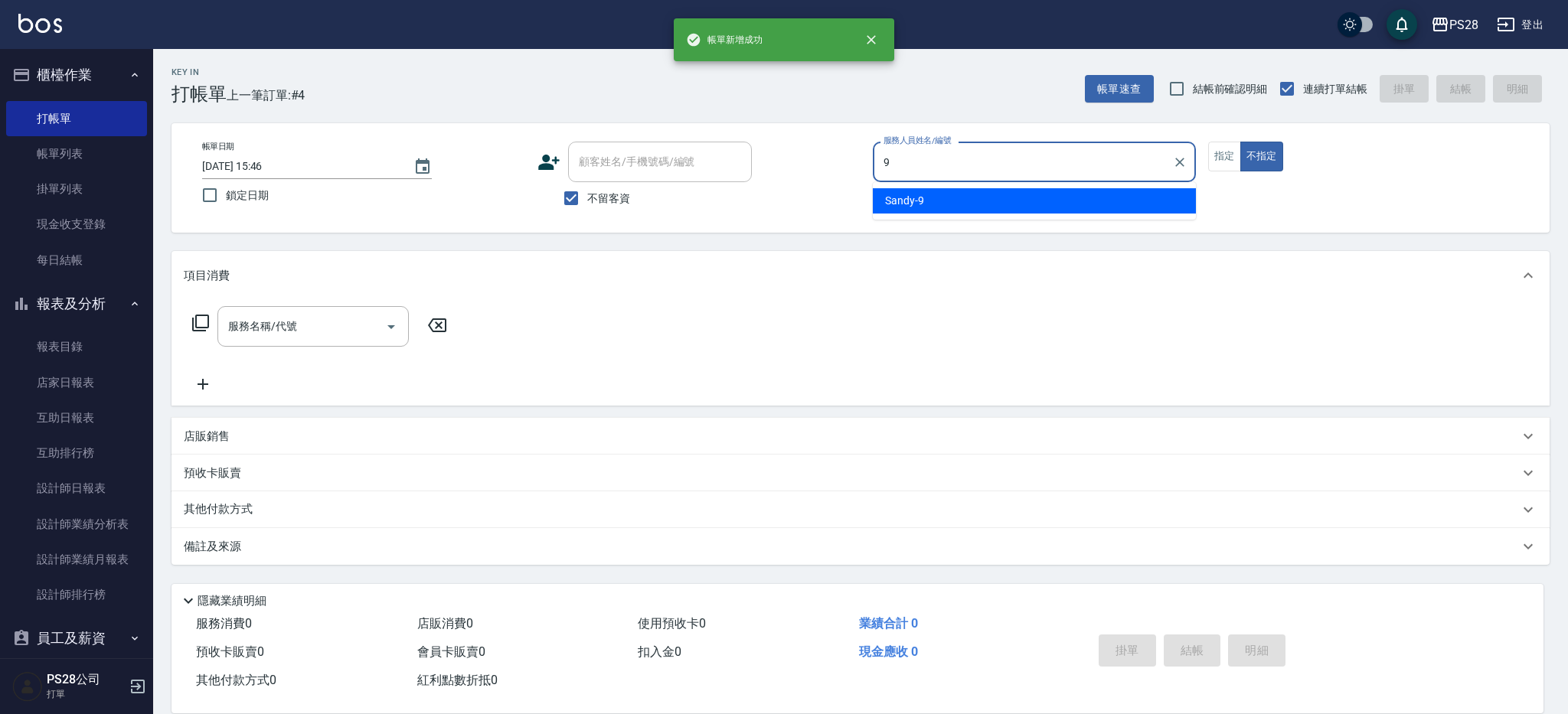
type input "Sandy-9"
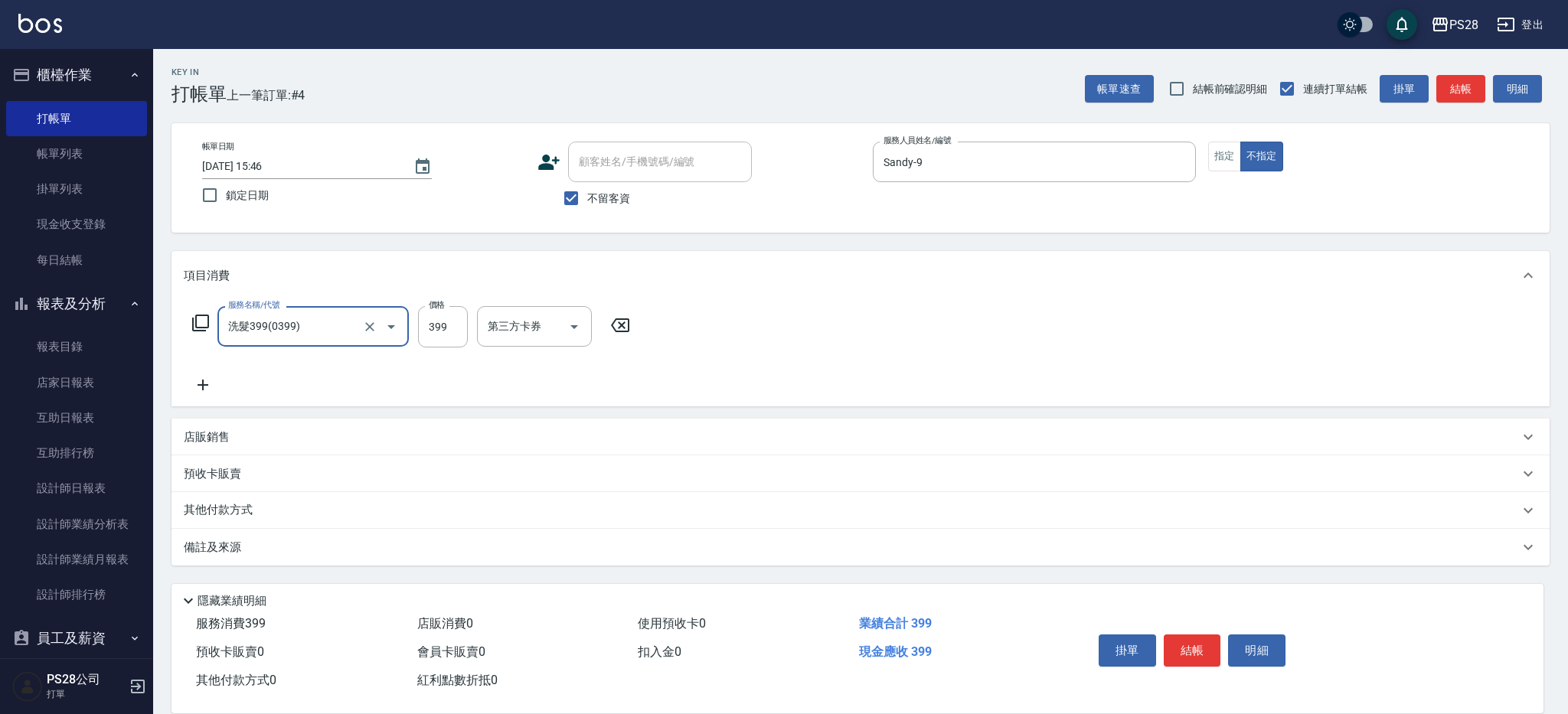
type input "洗髮399(0399)"
type input "Sandy-9"
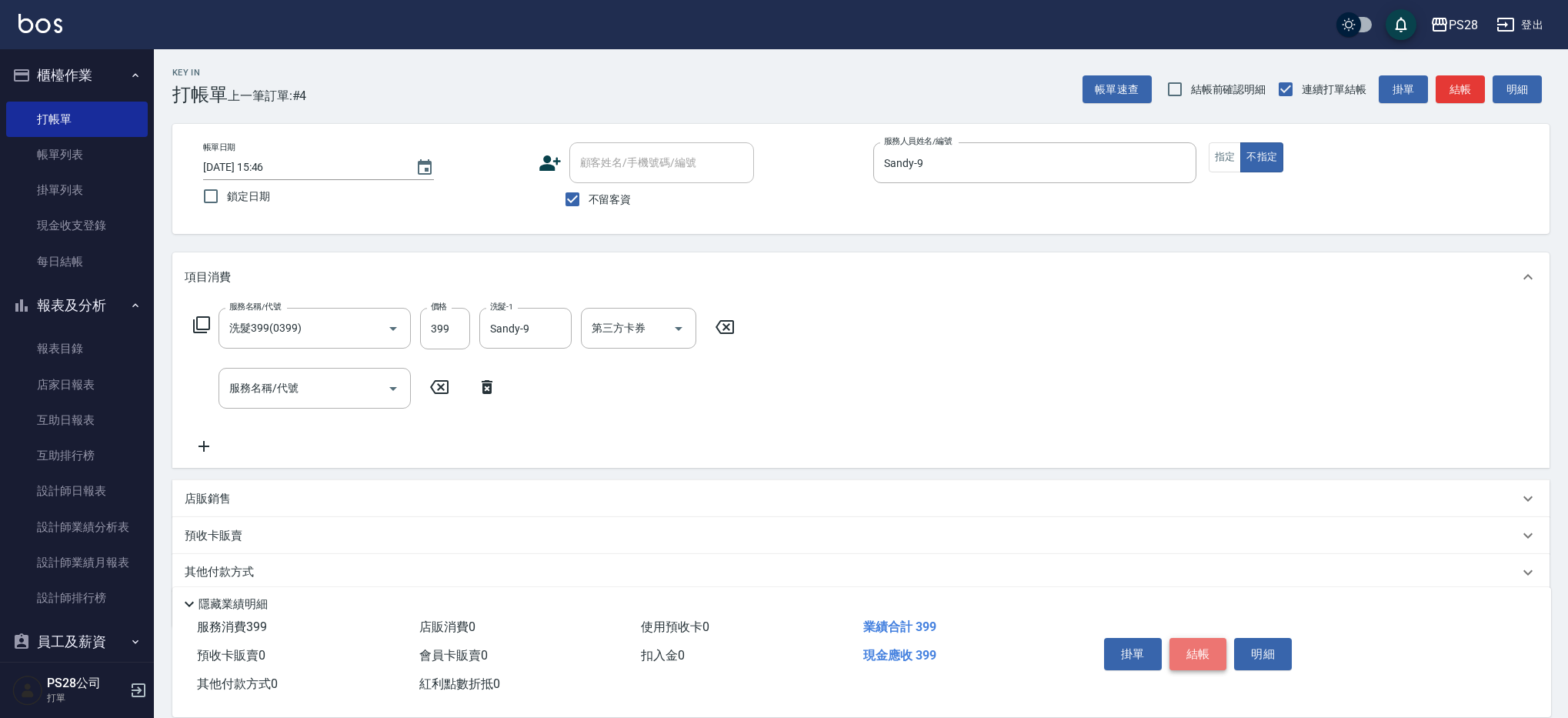
click at [1202, 640] on button "結帳" at bounding box center [1198, 653] width 58 height 32
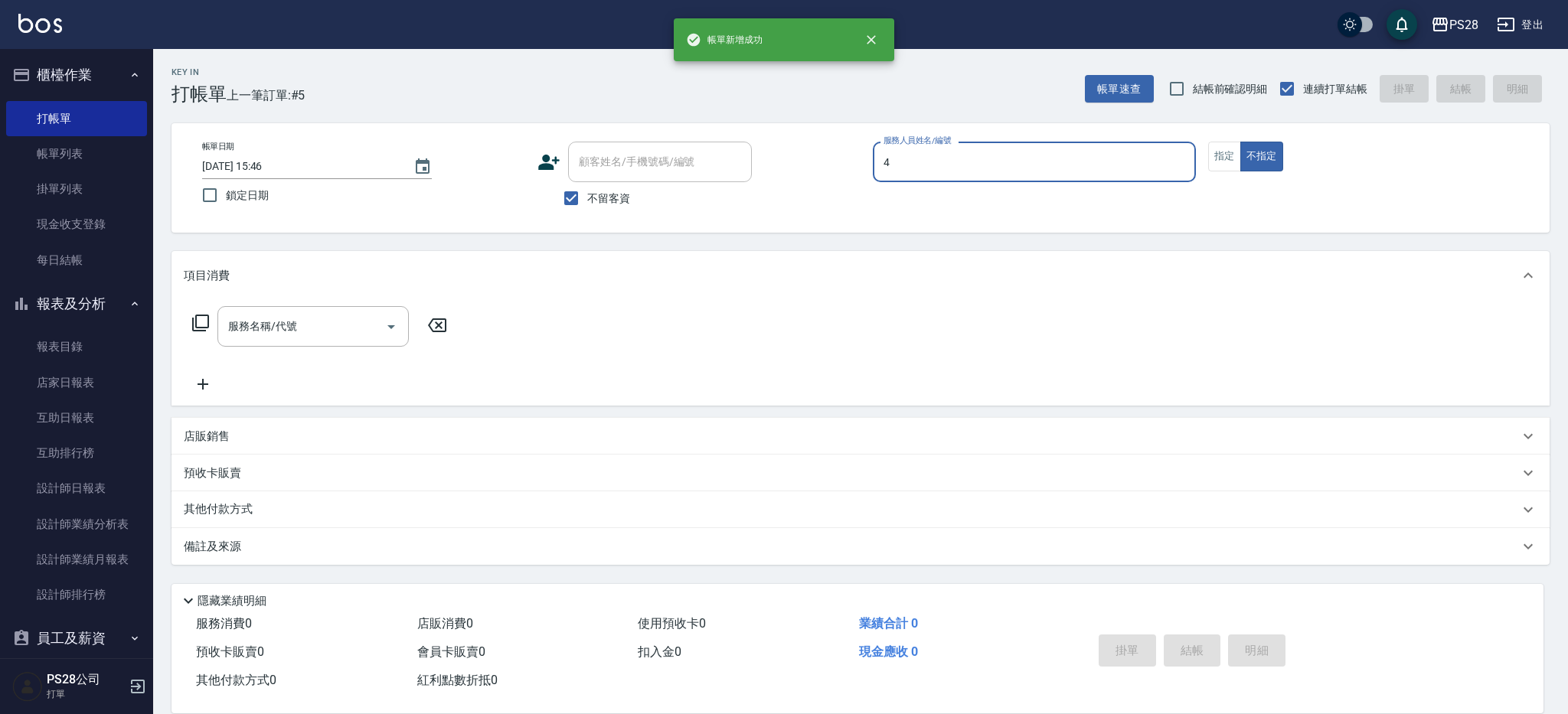
type input "NITA-4"
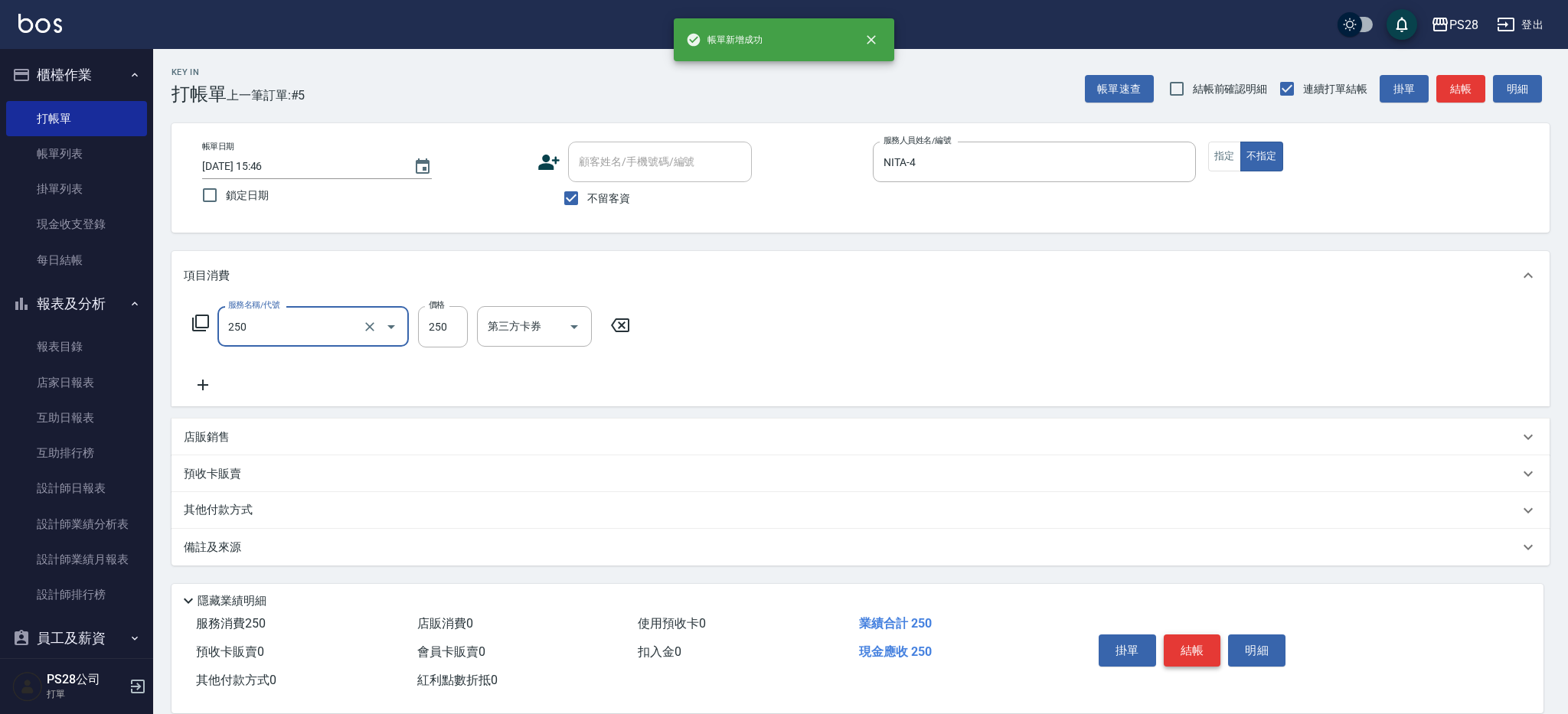
type input "單剪(250)"
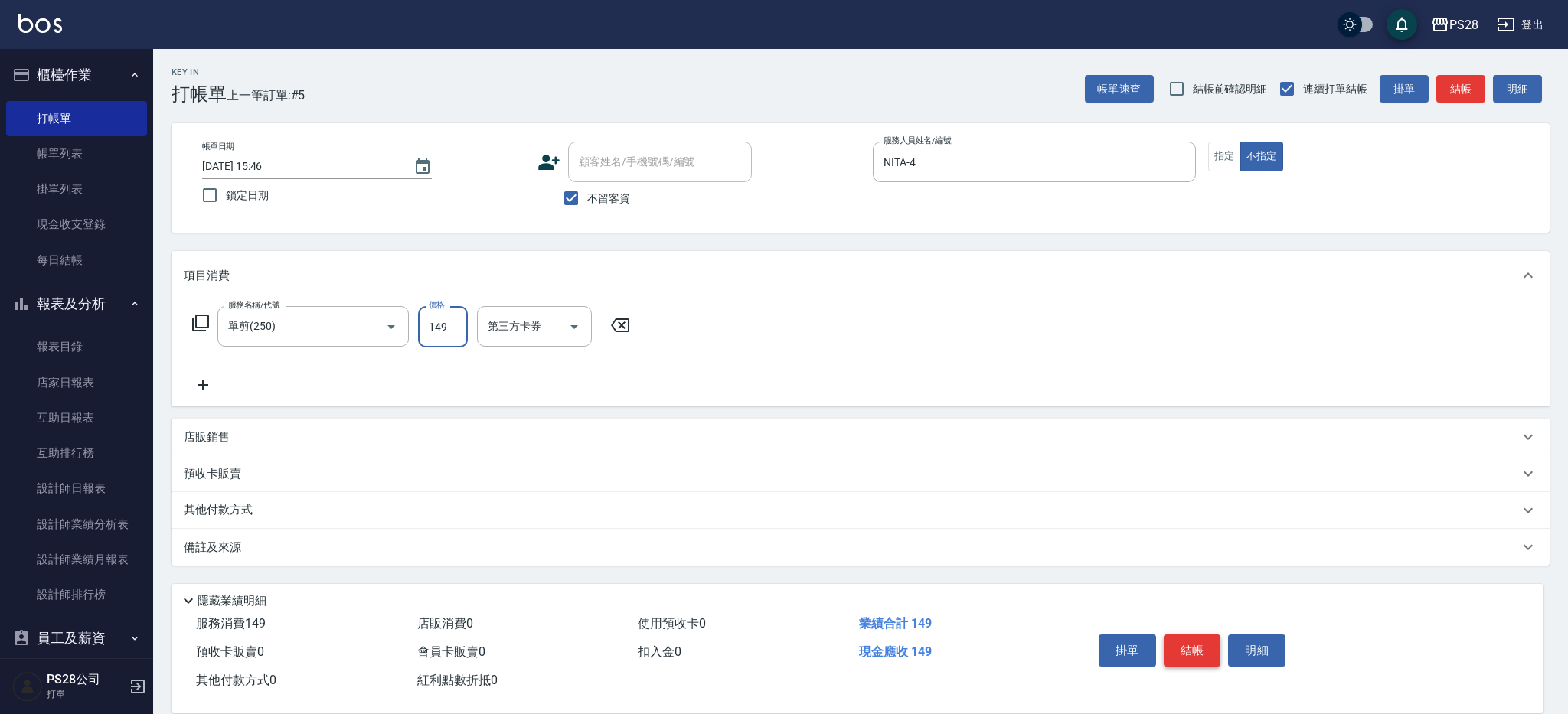
type input "149"
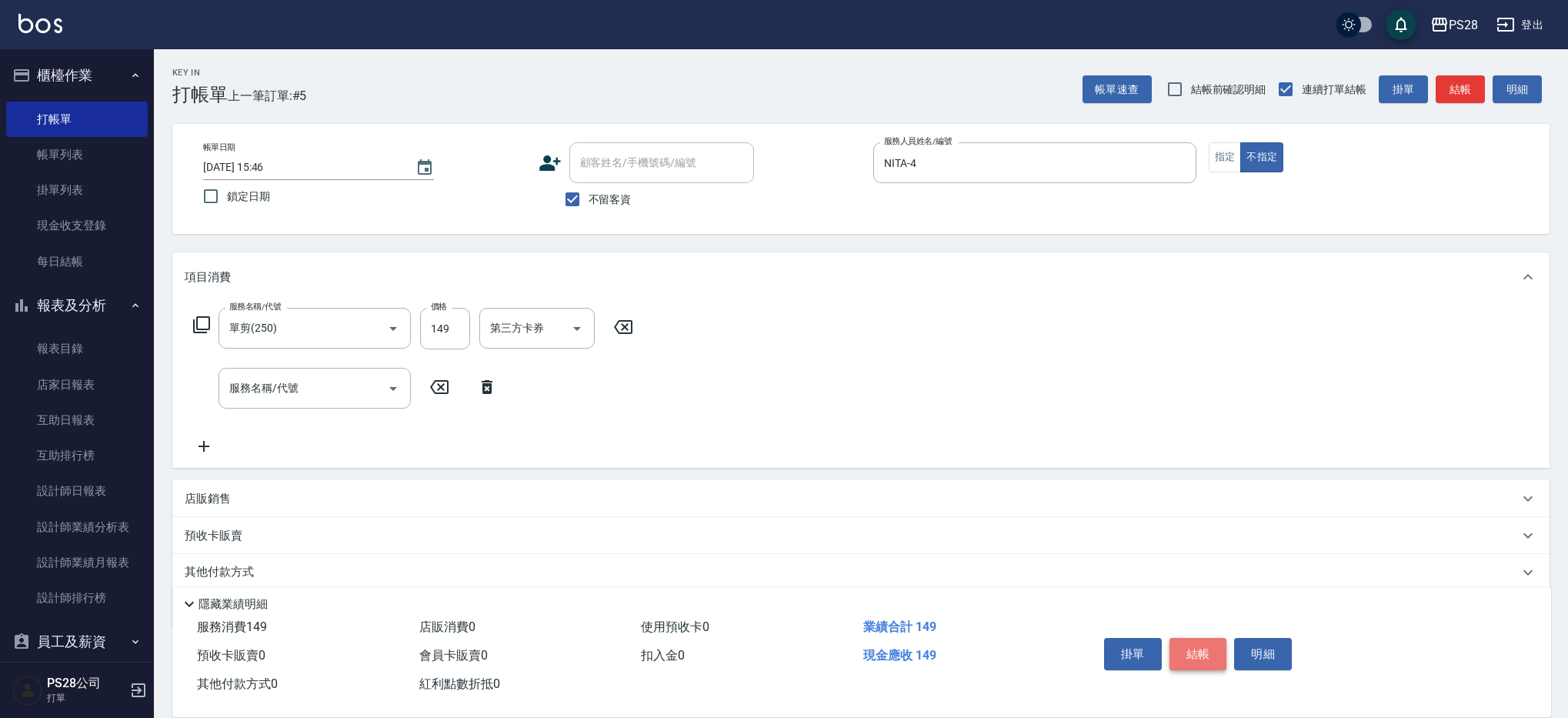
click at [1216, 649] on button "結帳" at bounding box center [1198, 653] width 58 height 32
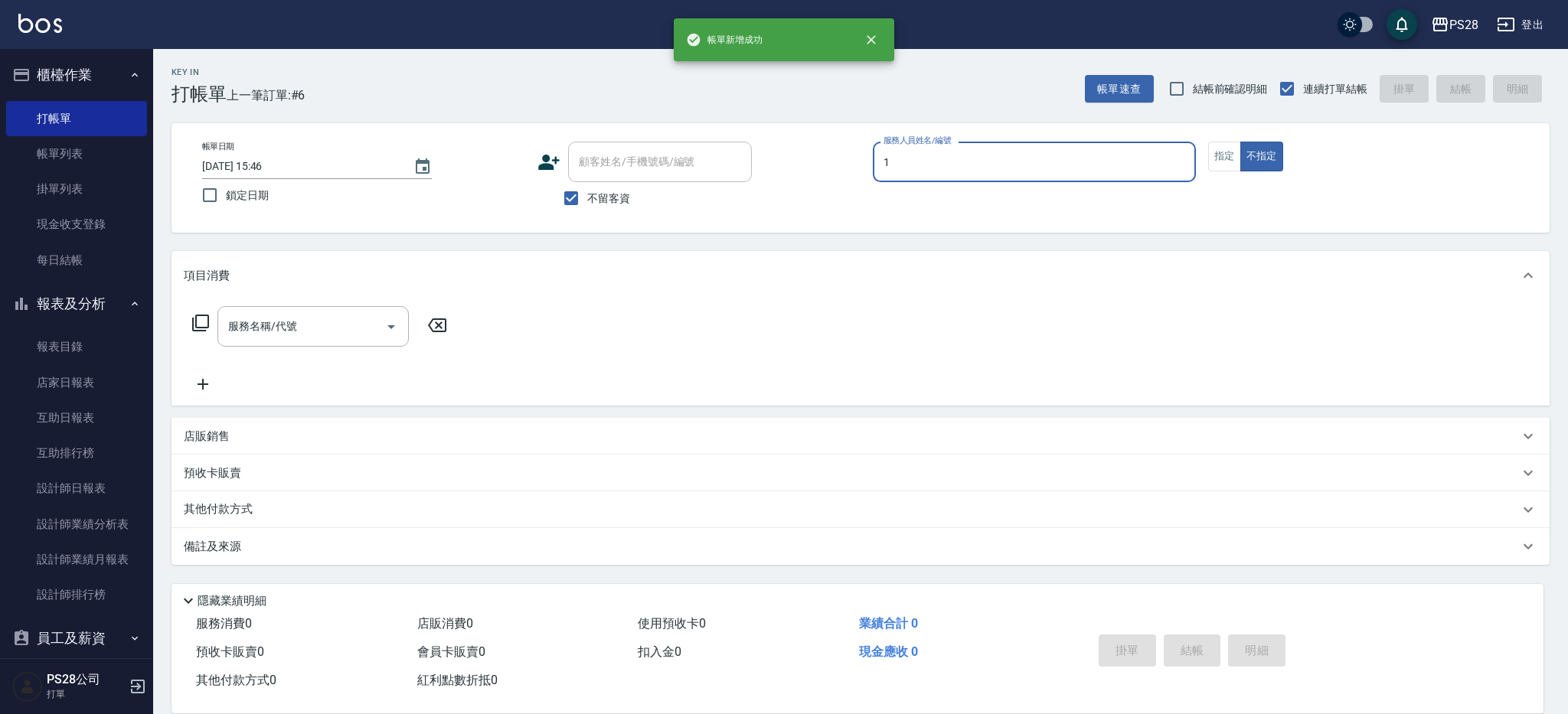
type input "[PERSON_NAME]-1"
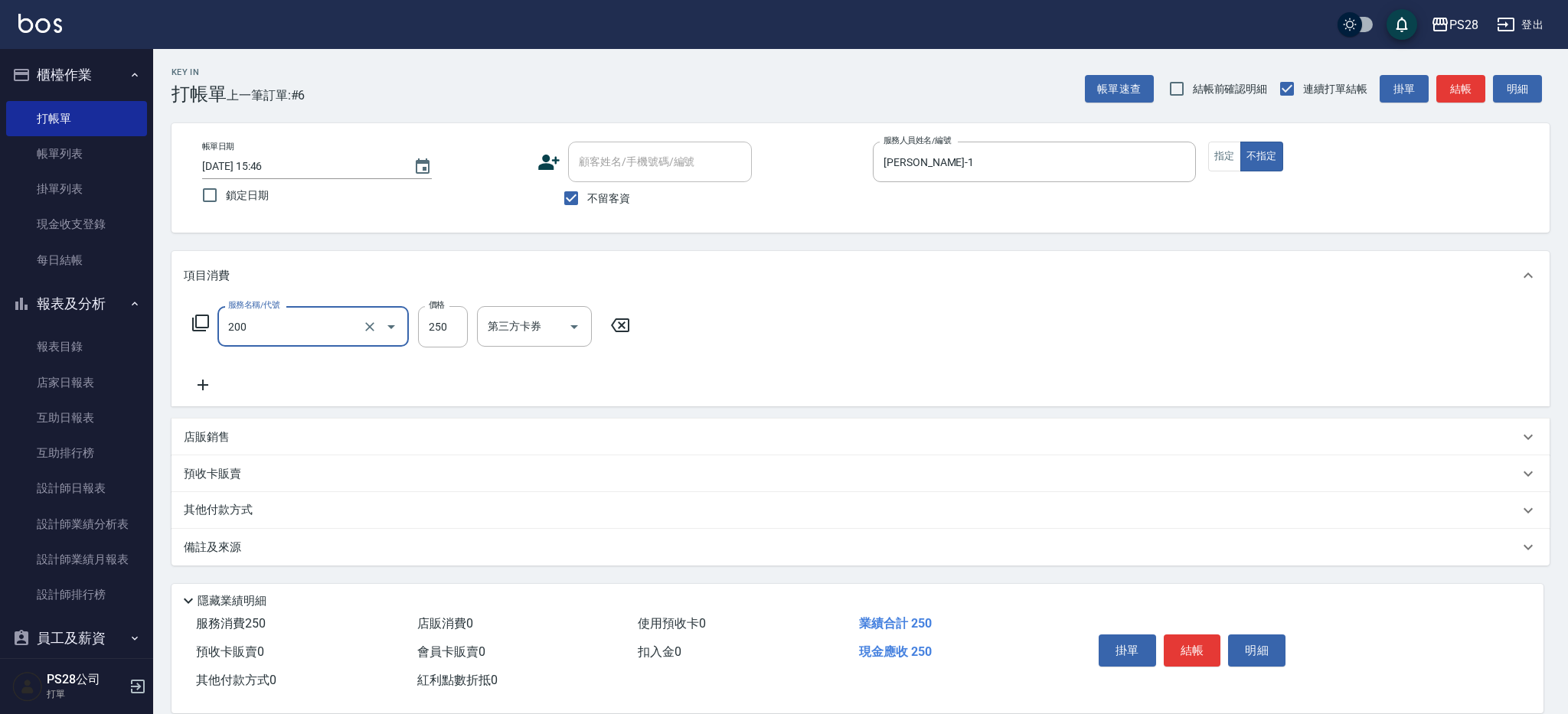
type input "New洗專案(200)"
type input "200"
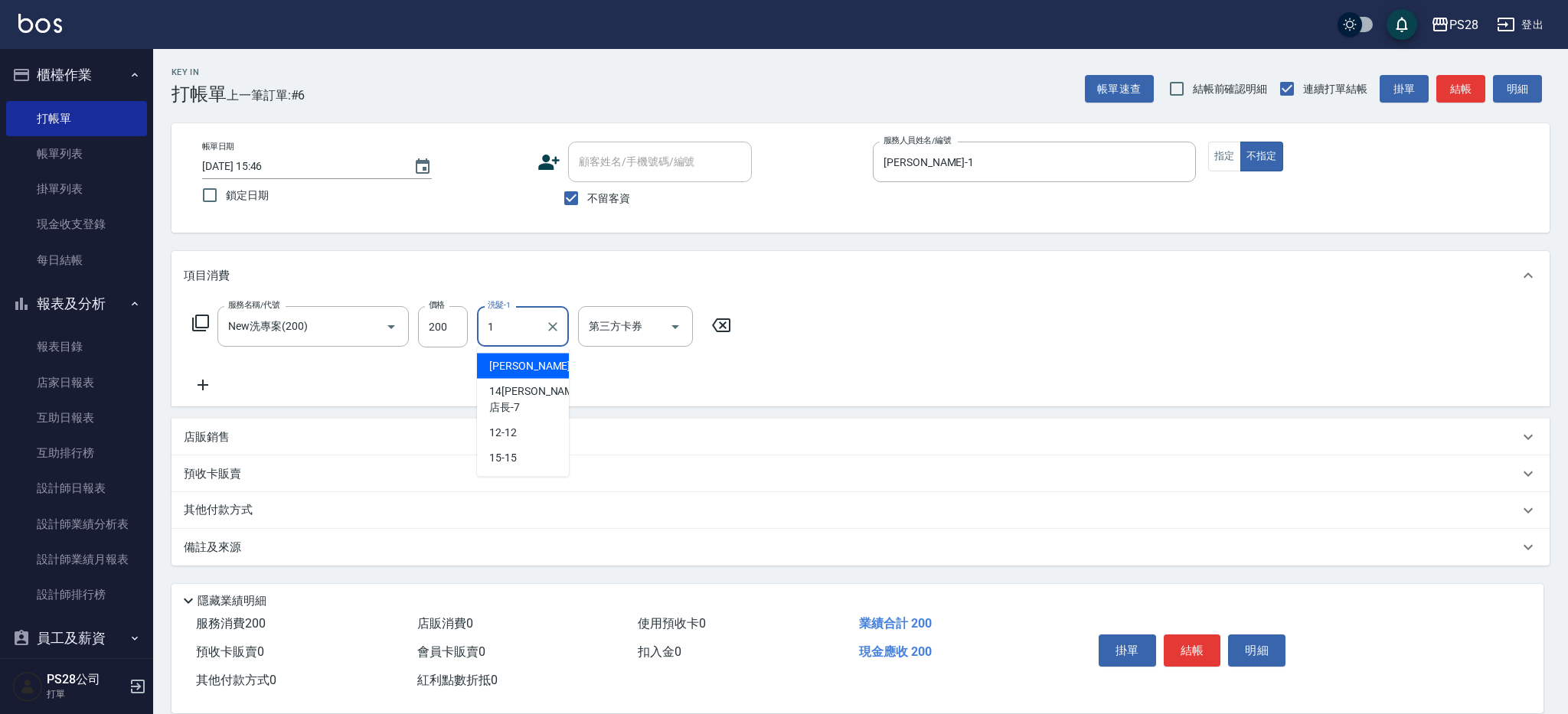
type input "[PERSON_NAME]-1"
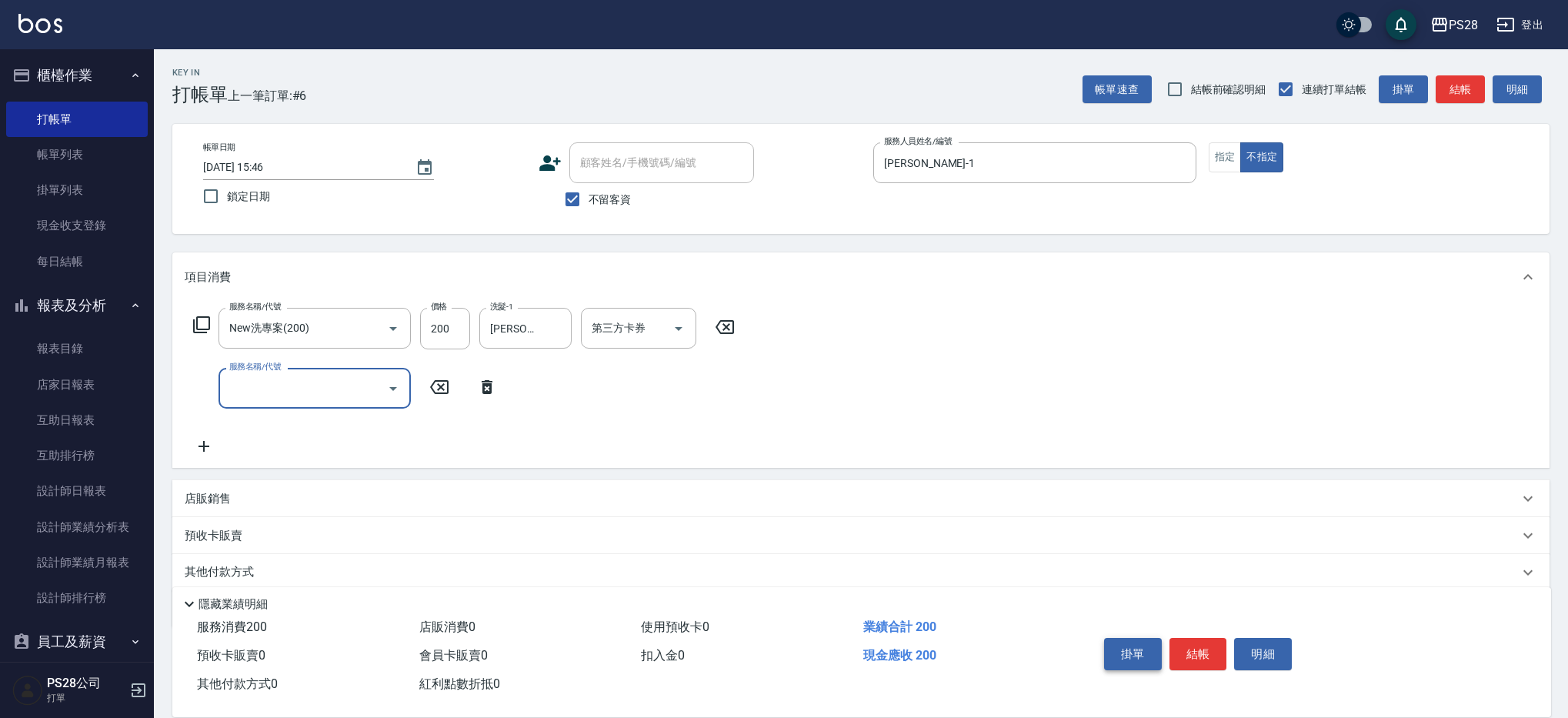
scroll to position [1, 0]
click at [1201, 655] on button "結帳" at bounding box center [1198, 653] width 58 height 32
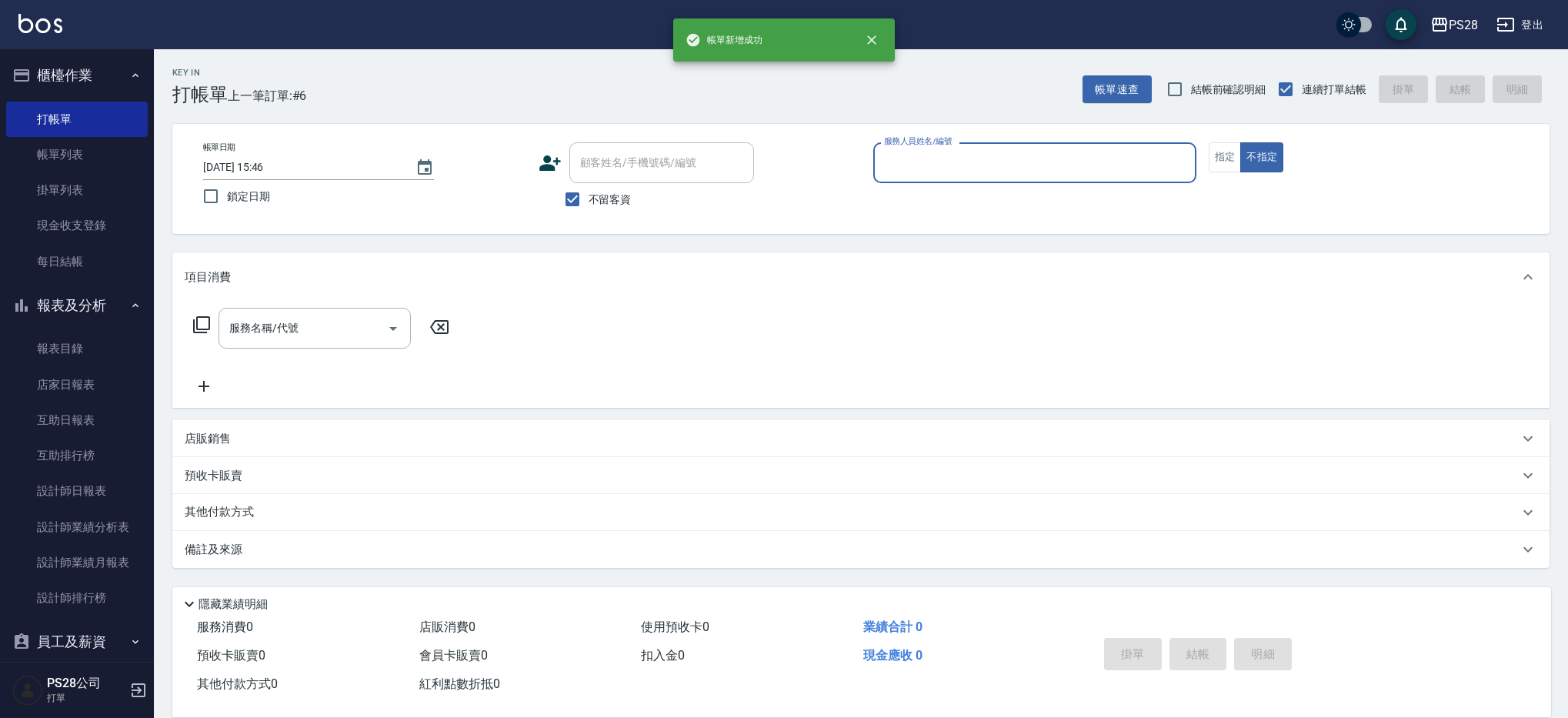
scroll to position [0, 0]
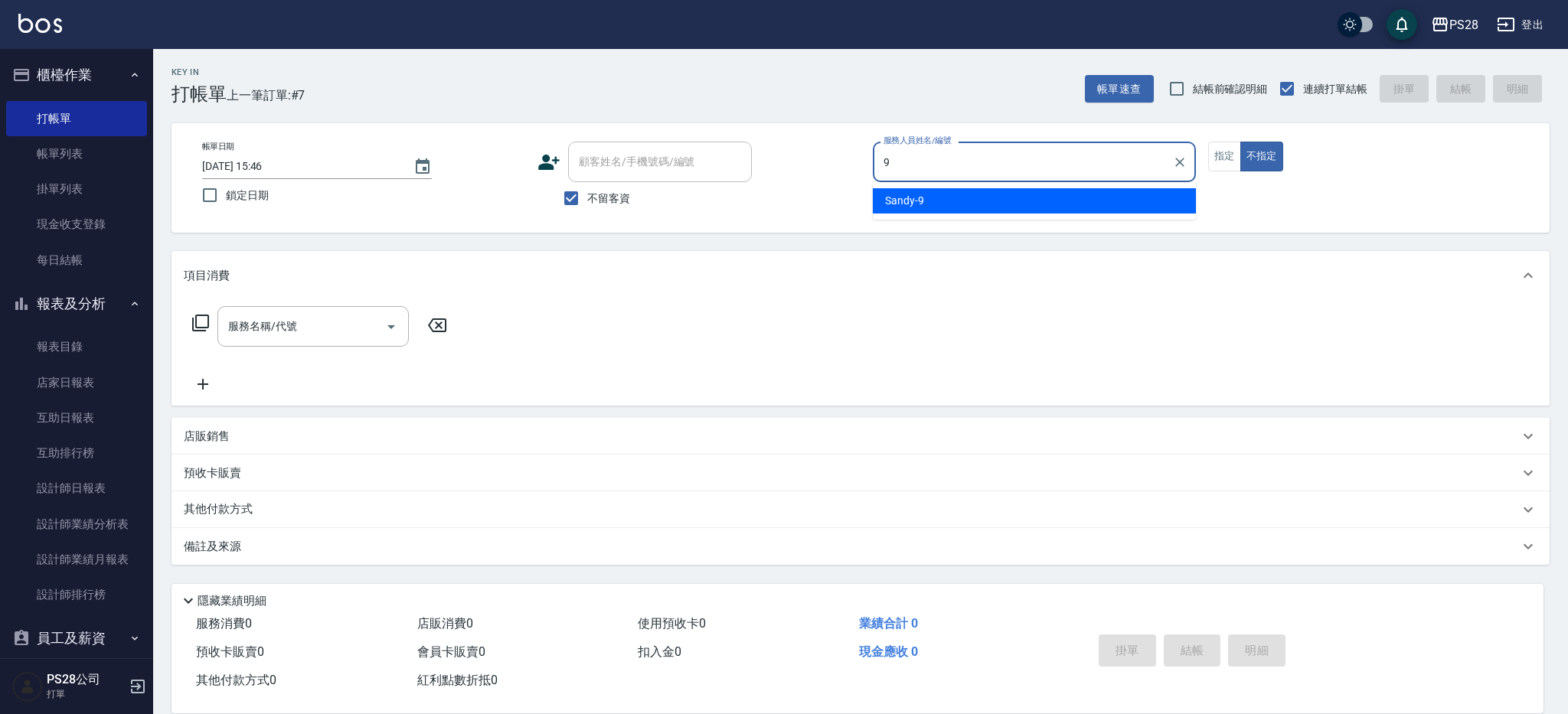
type input "Sandy-9"
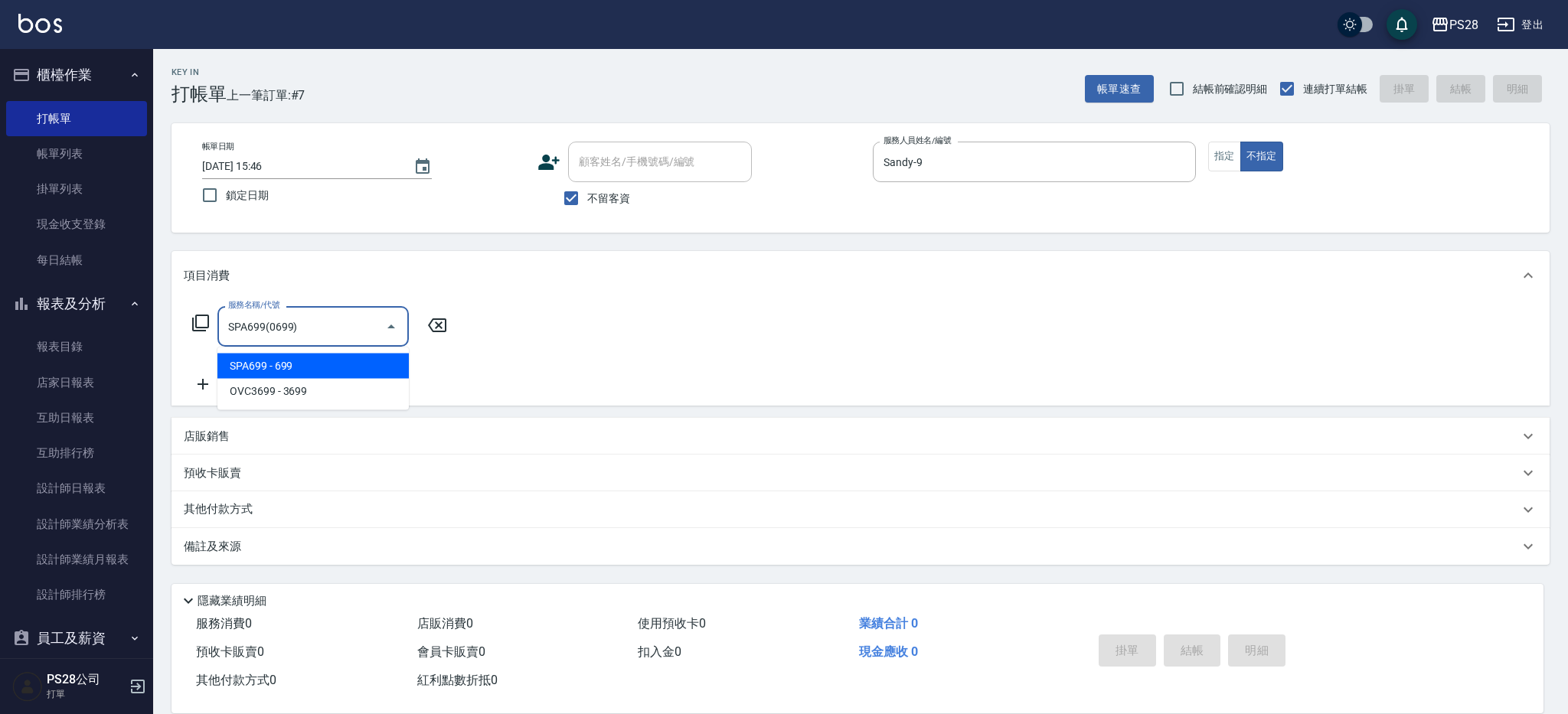
type input "SPA699(0699)"
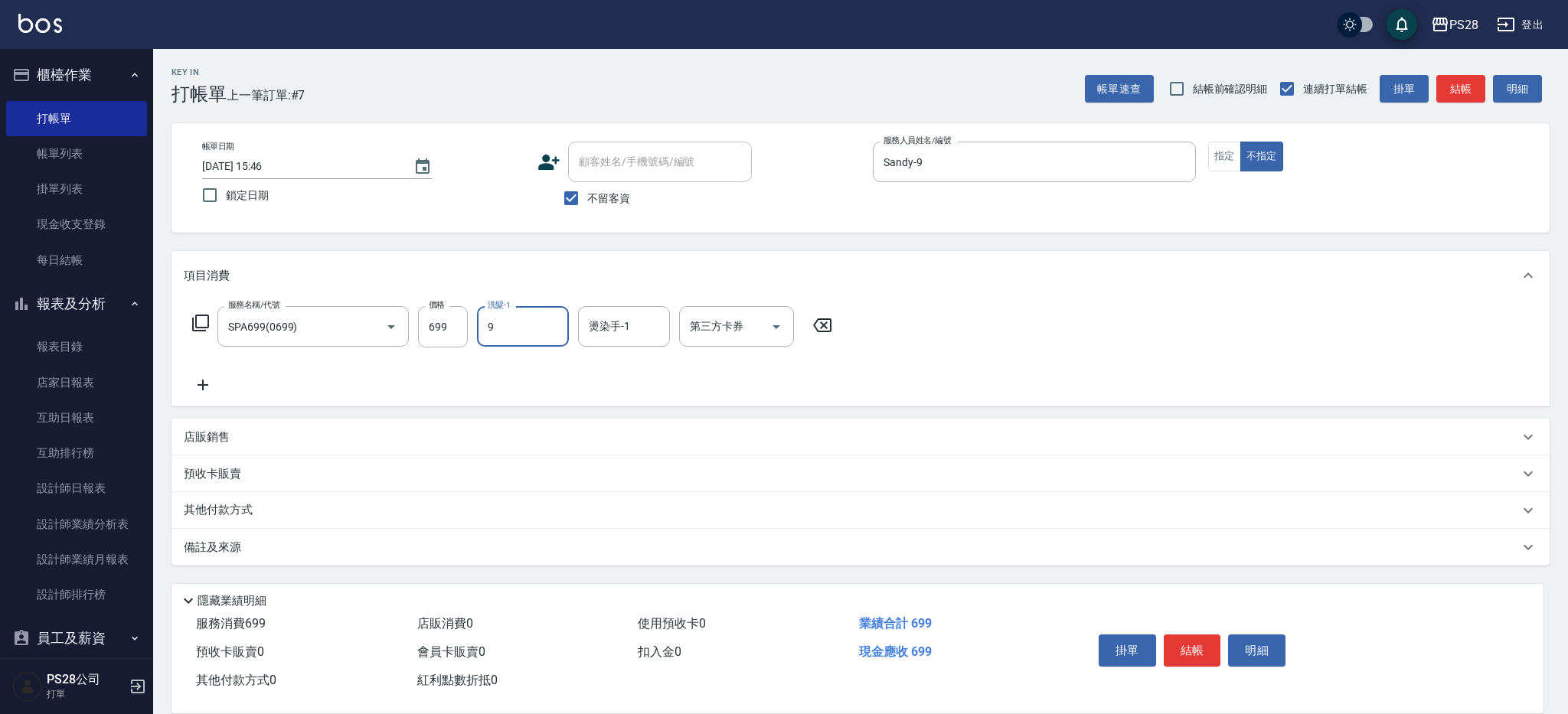
type input "Sandy-9"
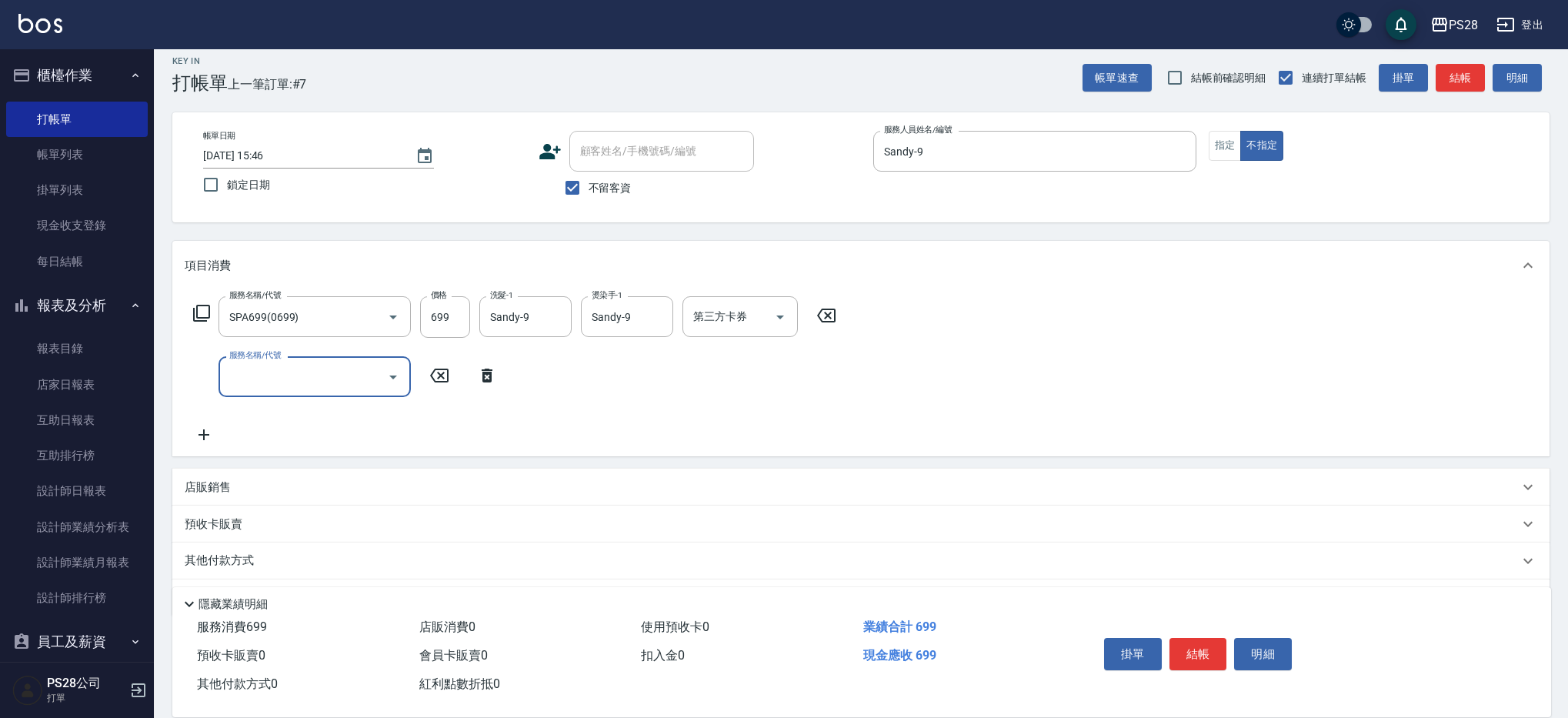
scroll to position [13, 0]
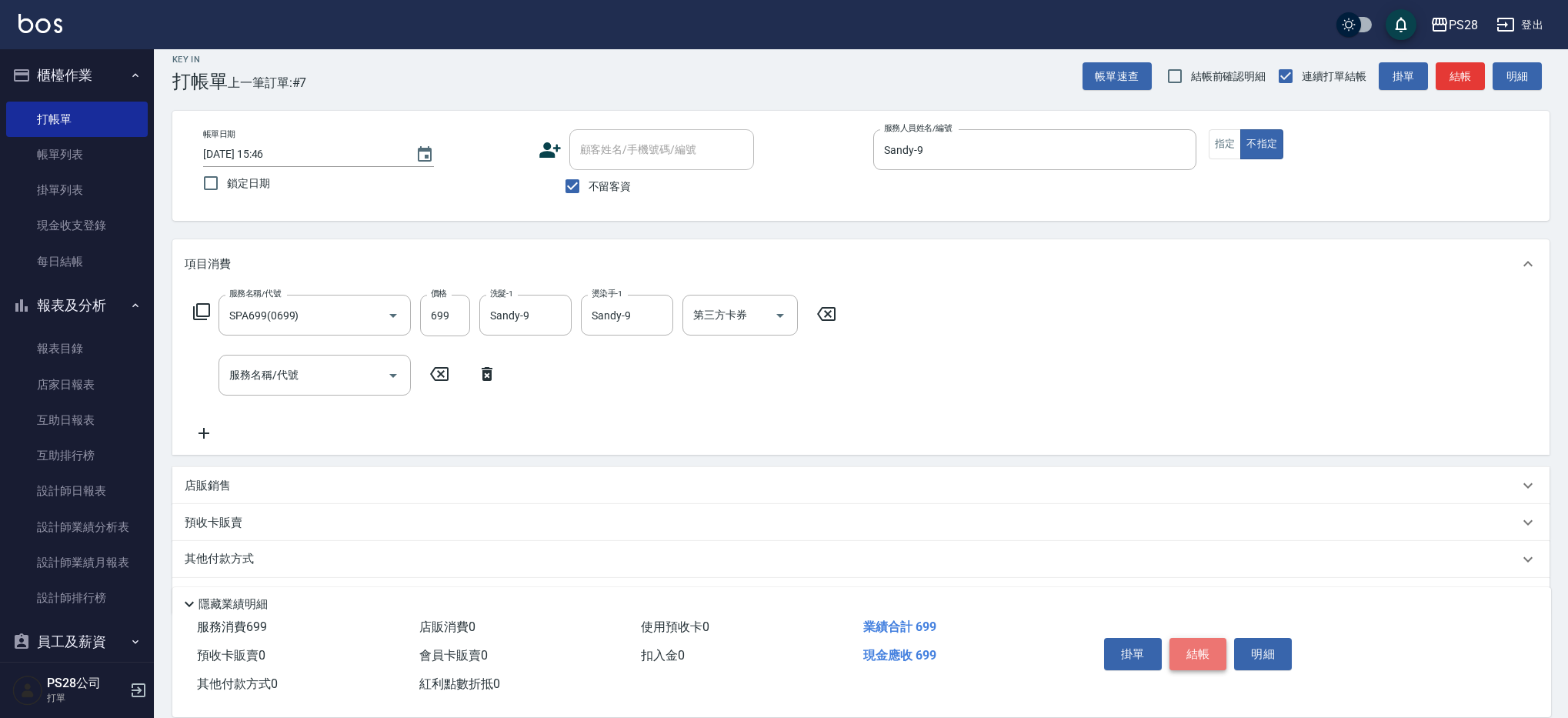
click at [1204, 648] on button "結帳" at bounding box center [1198, 653] width 58 height 32
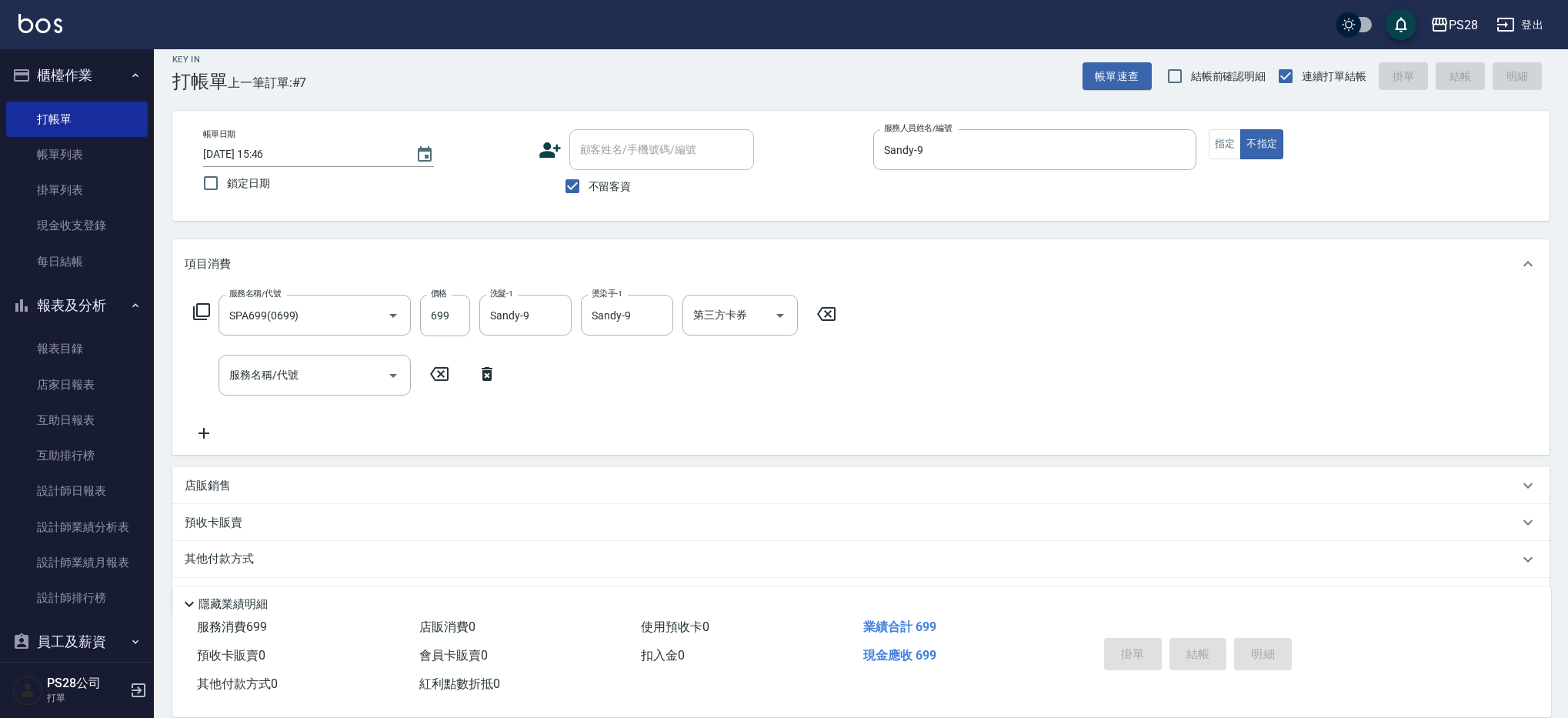
type input "[DATE] 15:47"
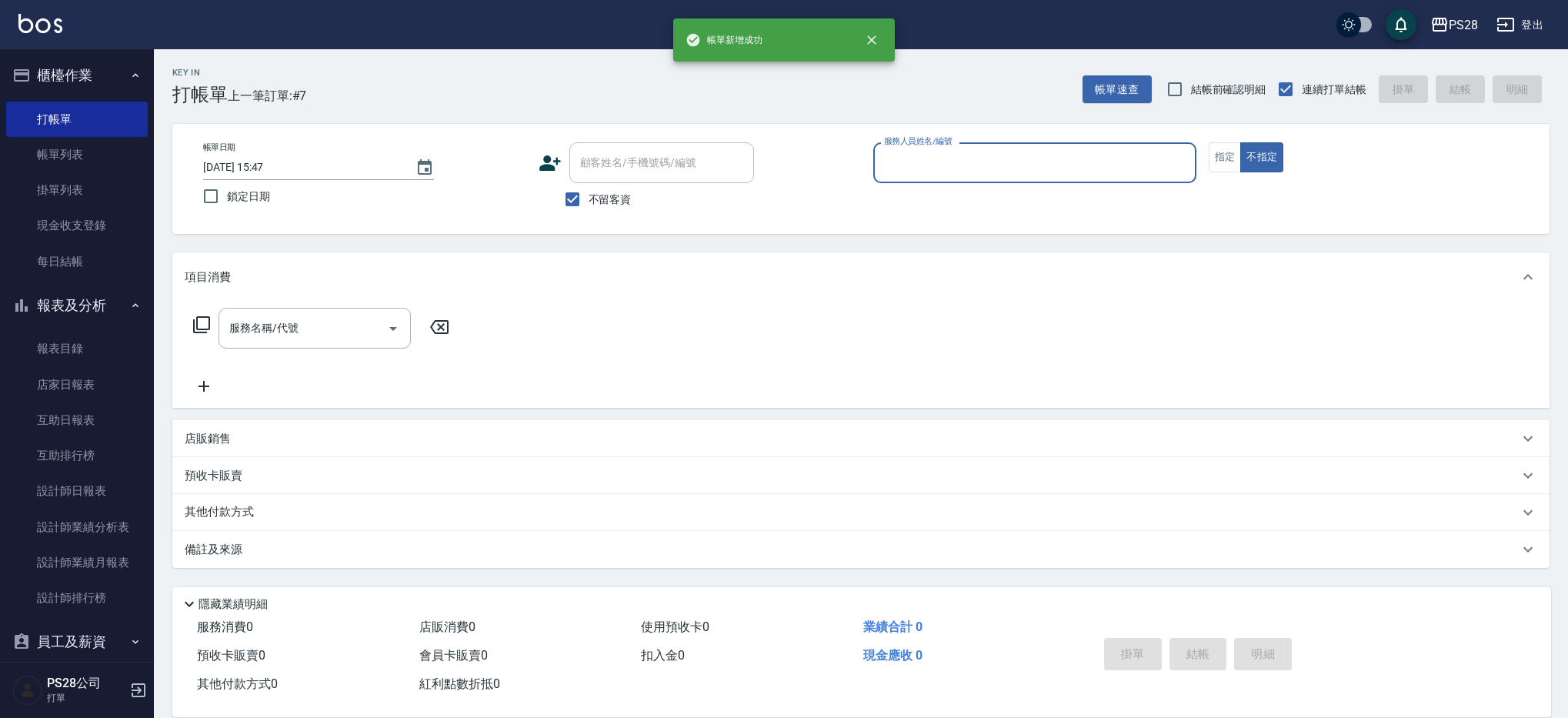
scroll to position [0, 0]
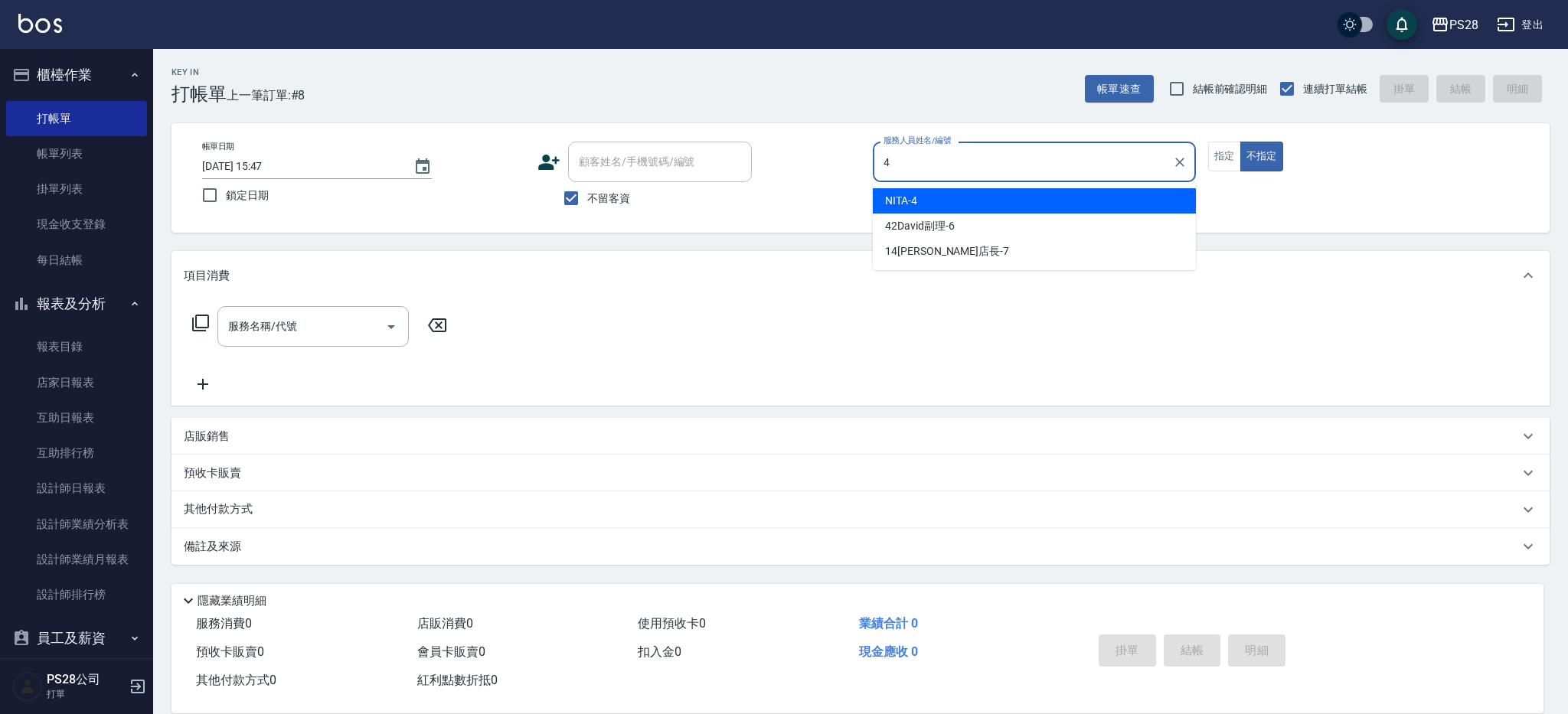
type input "NITA-4"
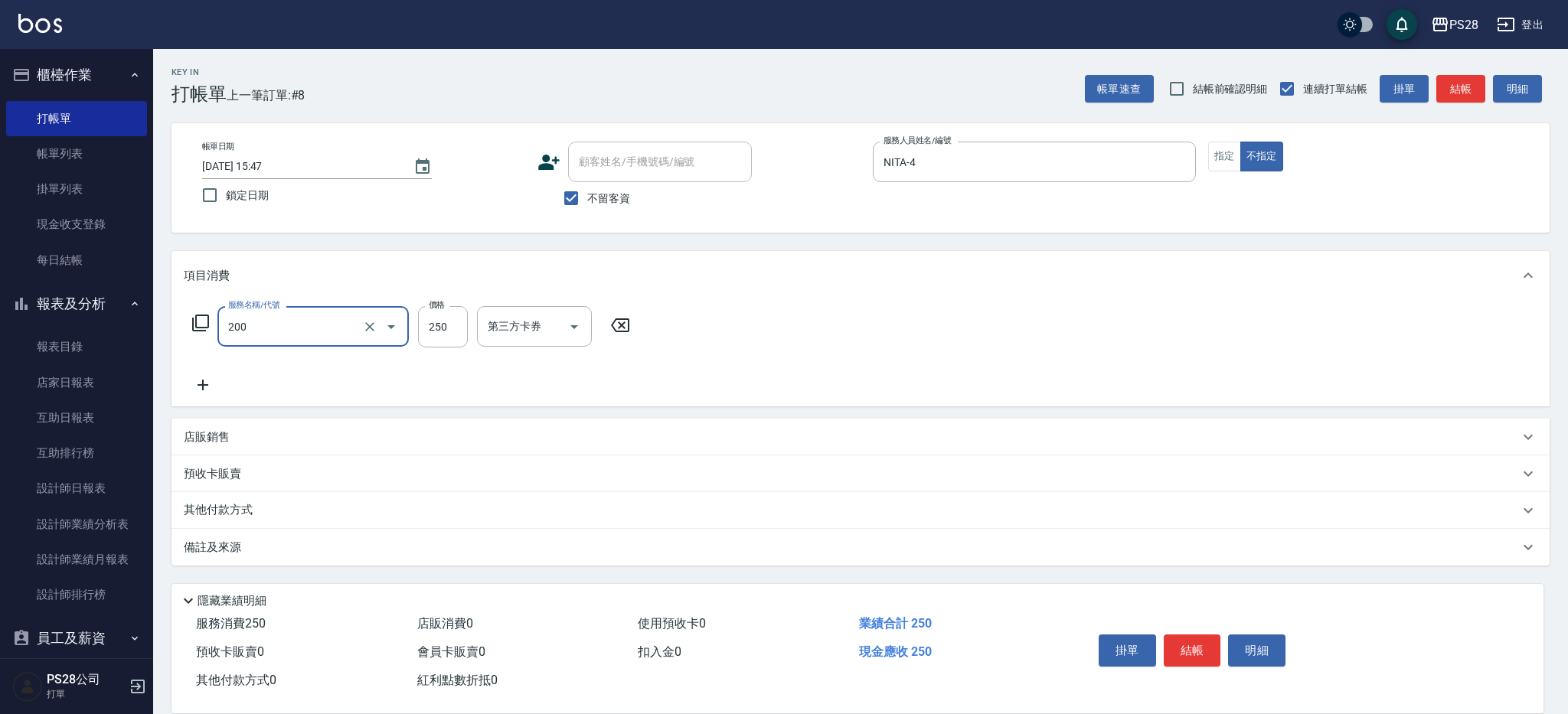
type input "New洗專案(200)"
type input "200"
type input "NITA-4"
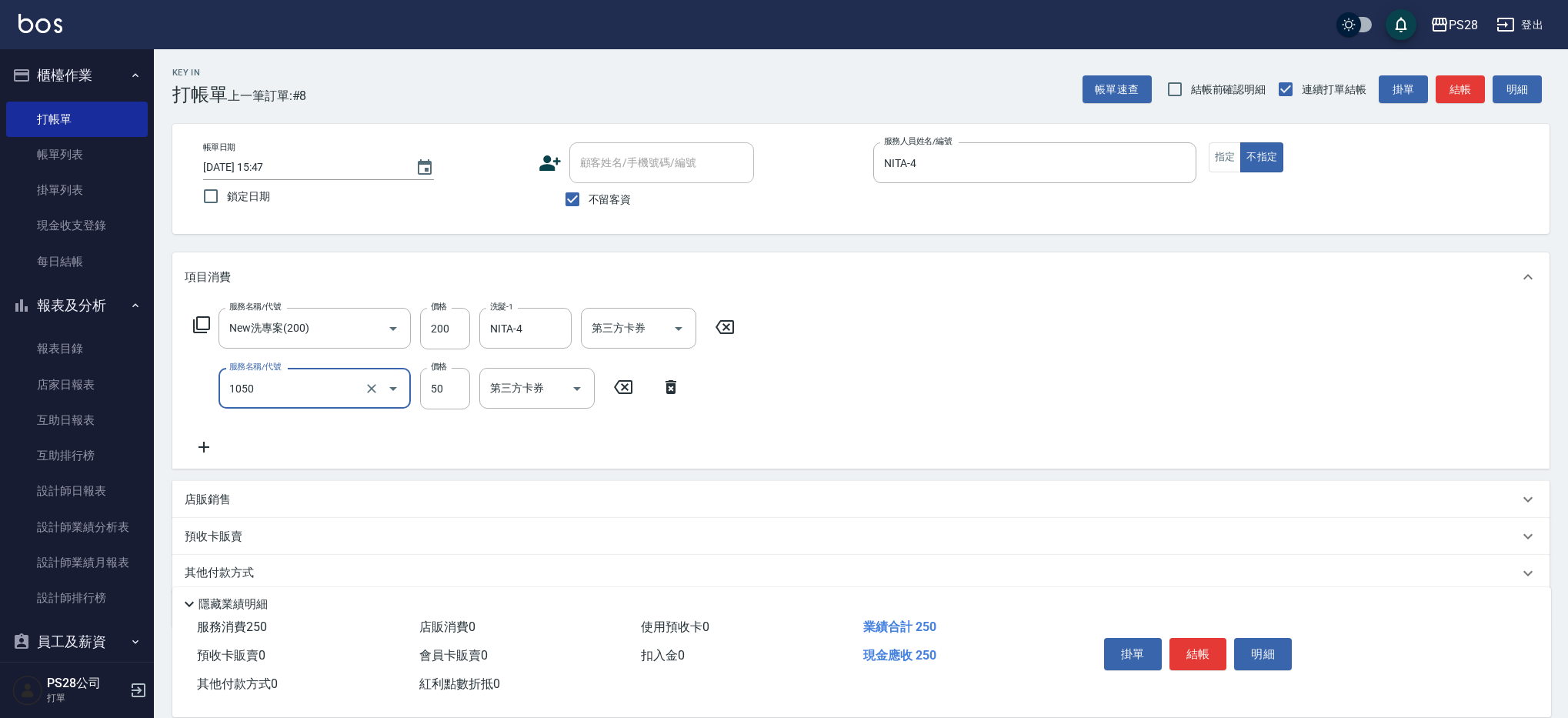
type input "精油(1050)"
type input "NITA-4"
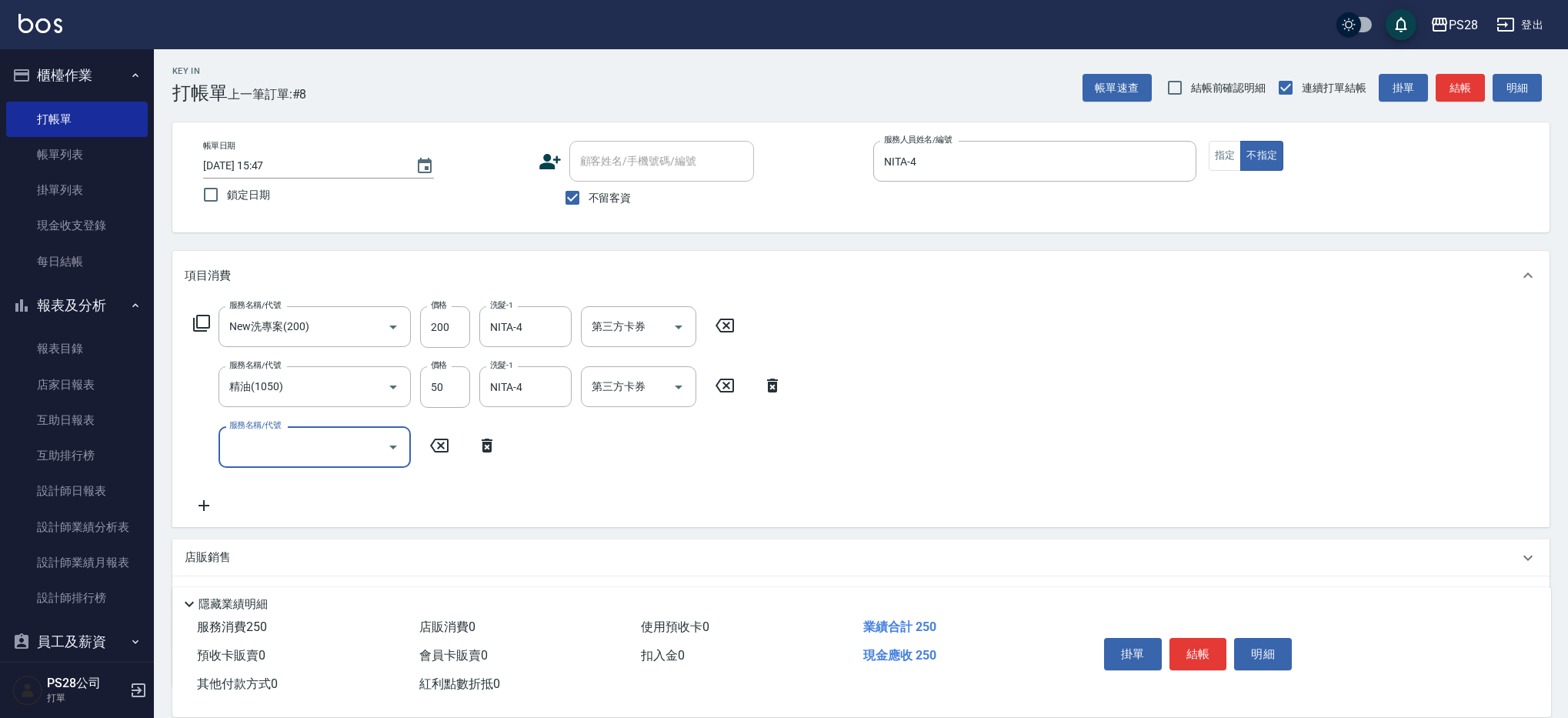
scroll to position [1, 0]
click at [1206, 640] on button "結帳" at bounding box center [1198, 653] width 58 height 32
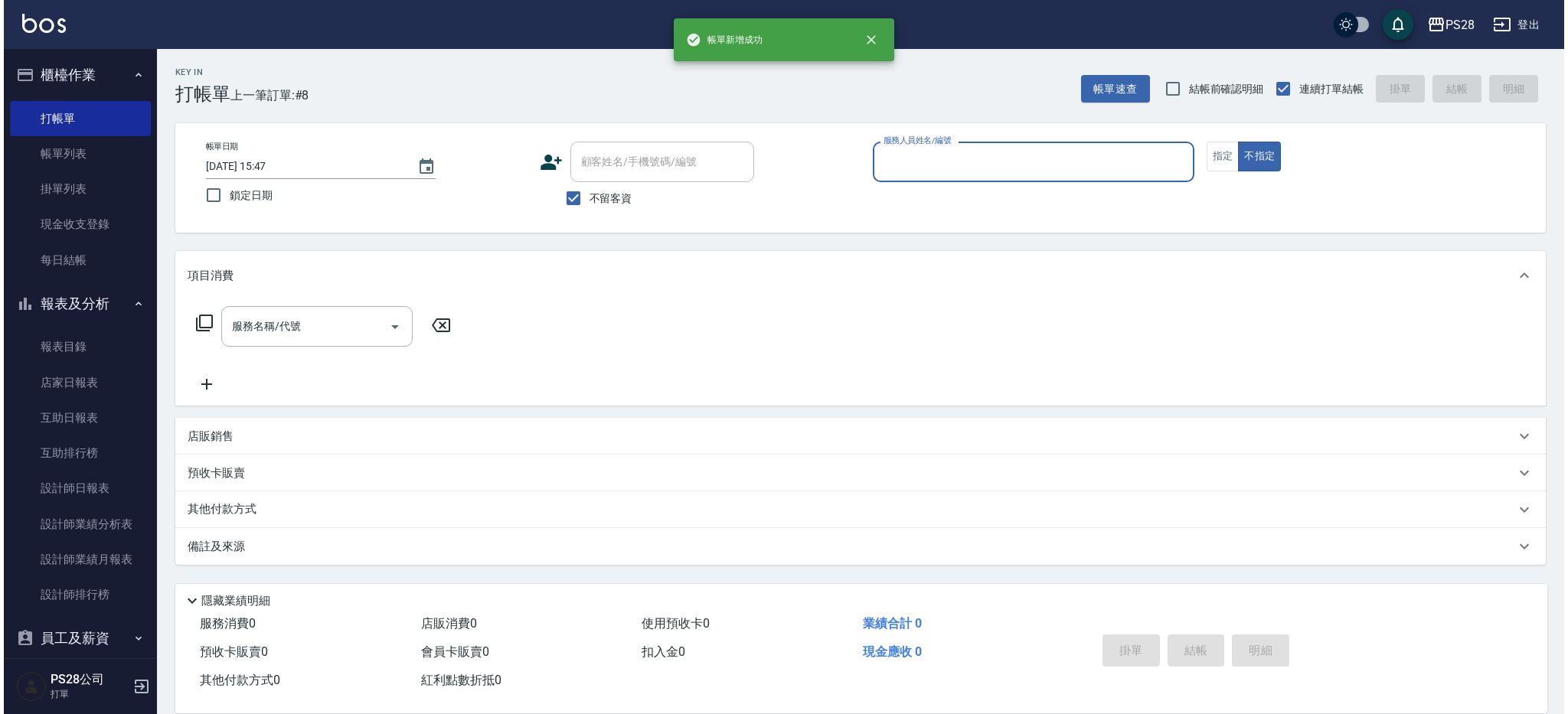
scroll to position [0, 0]
